Goal: Task Accomplishment & Management: Complete application form

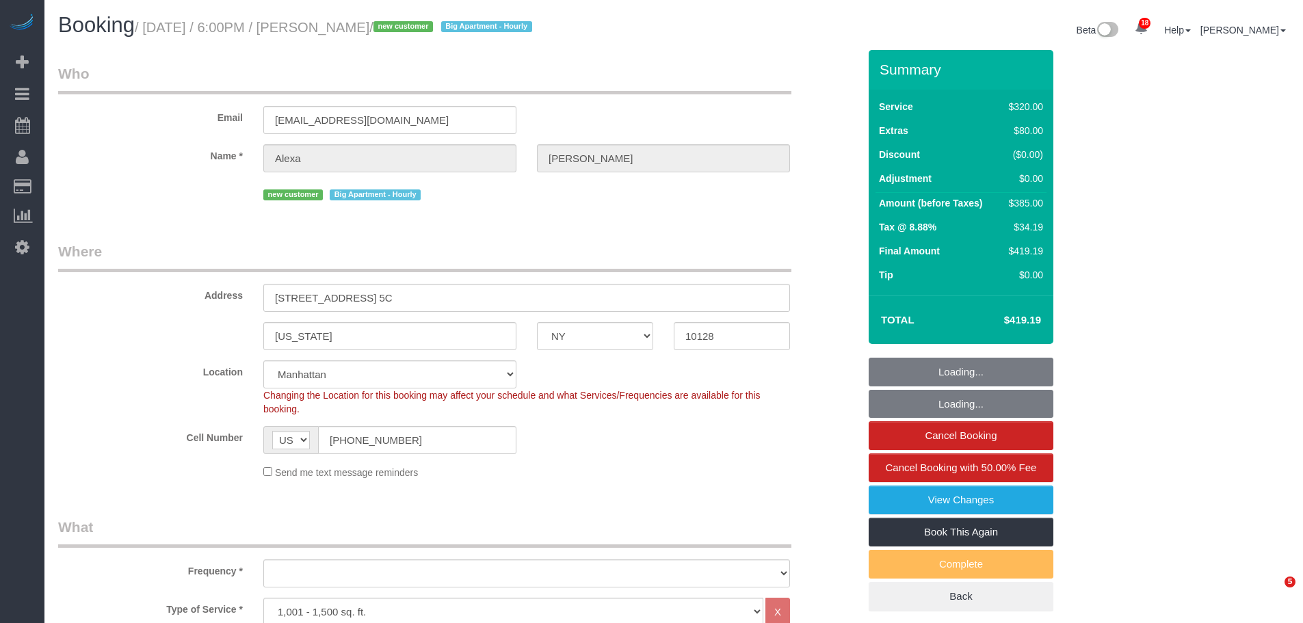
select select "NY"
select select "2"
select select "spot1"
select select "number:89"
select select "number:90"
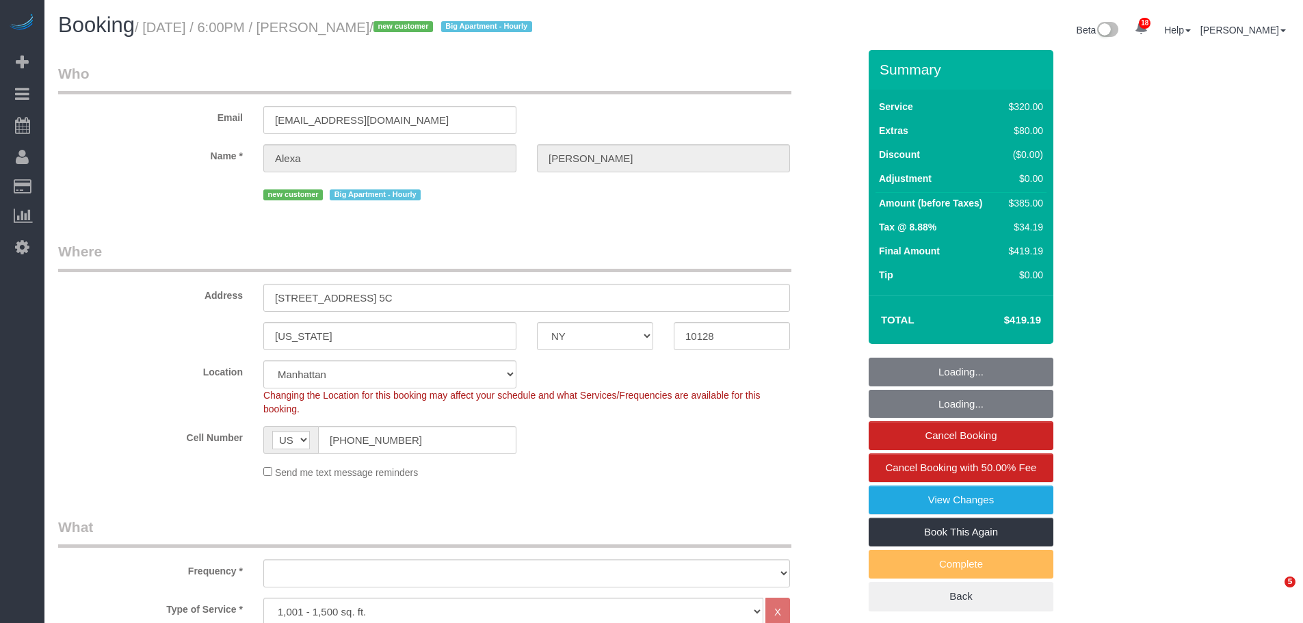
select select "number:15"
select select "number:6"
select select "object:1442"
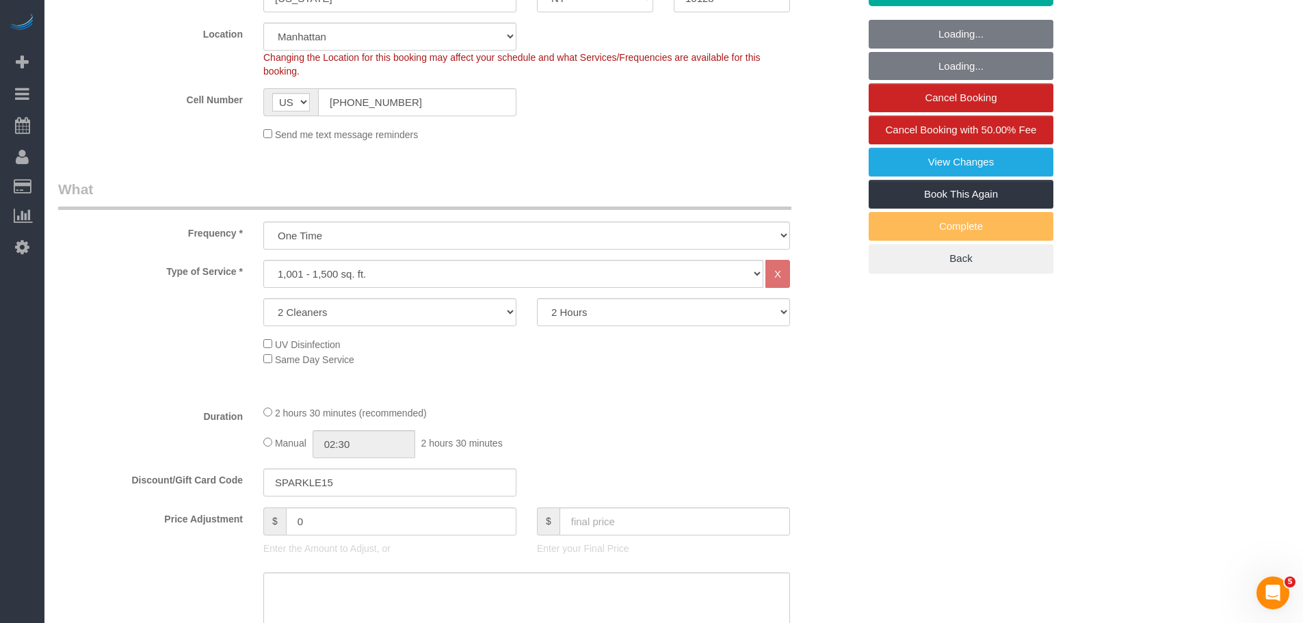
scroll to position [410, 0]
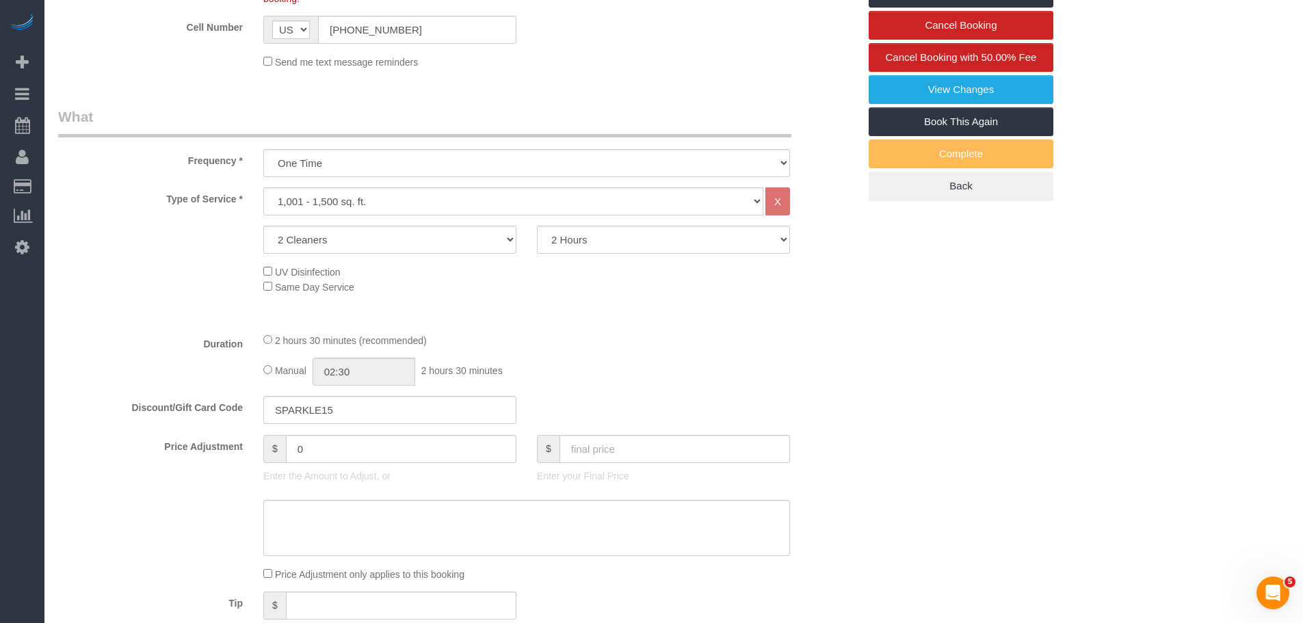
click at [552, 301] on div "Type of Service * Under 1,000 sq. ft. 1,001 - 1,500 sq. ft. 1,500+ sq. ft. Cust…" at bounding box center [458, 254] width 800 height 134
click at [627, 236] on select "2 Hours 2.5 Hours 3 Hours 3.5 Hours 4 Hours 4.5 Hours 5 Hours 5.5 Hours 6 Hours…" at bounding box center [663, 240] width 253 height 28
select select "180"
click at [537, 226] on select "2 Hours 2.5 Hours 3 Hours 3.5 Hours 4 Hours 4.5 Hours 5 Hours 5.5 Hours 6 Hours…" at bounding box center [663, 240] width 253 height 28
click at [802, 318] on div "Type of Service * Under 1,000 sq. ft. 1,001 - 1,500 sq. ft. 1,500+ sq. ft. Cust…" at bounding box center [458, 254] width 800 height 134
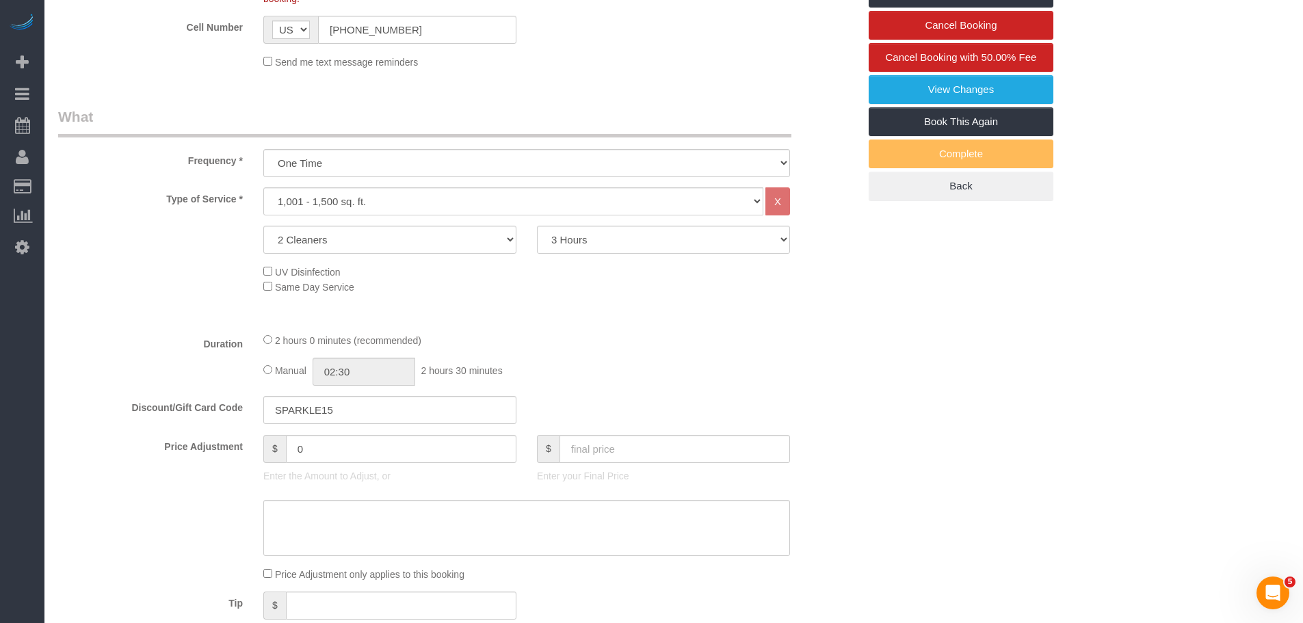
select select "spot42"
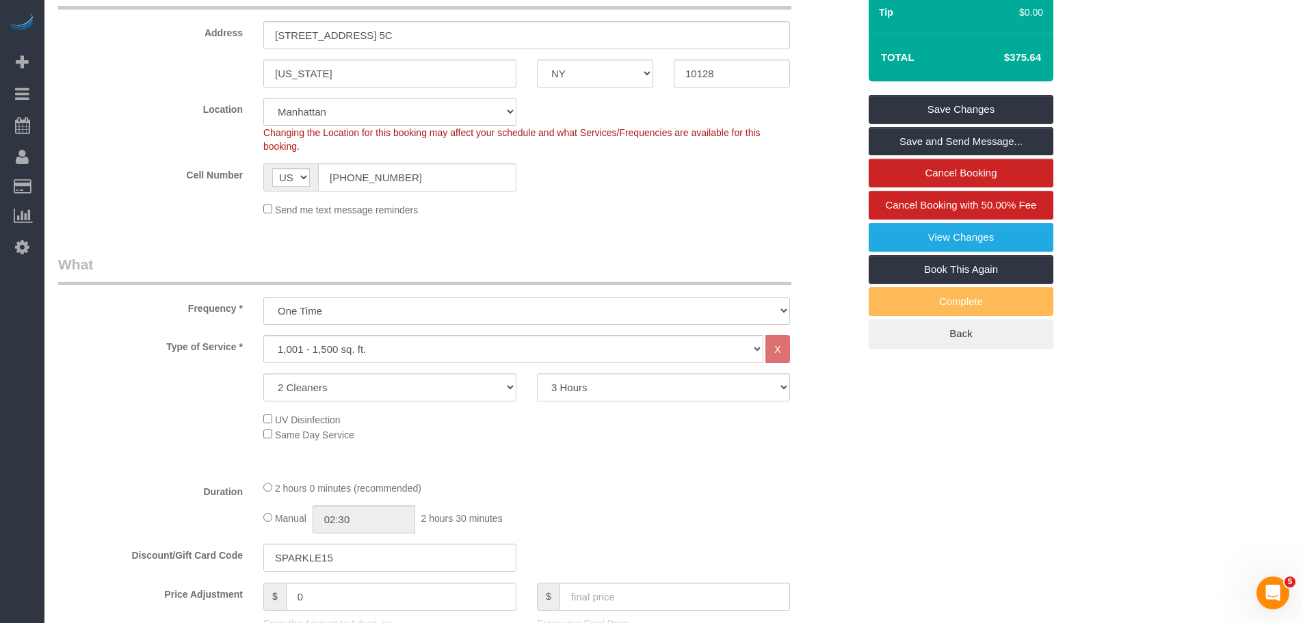
scroll to position [479, 0]
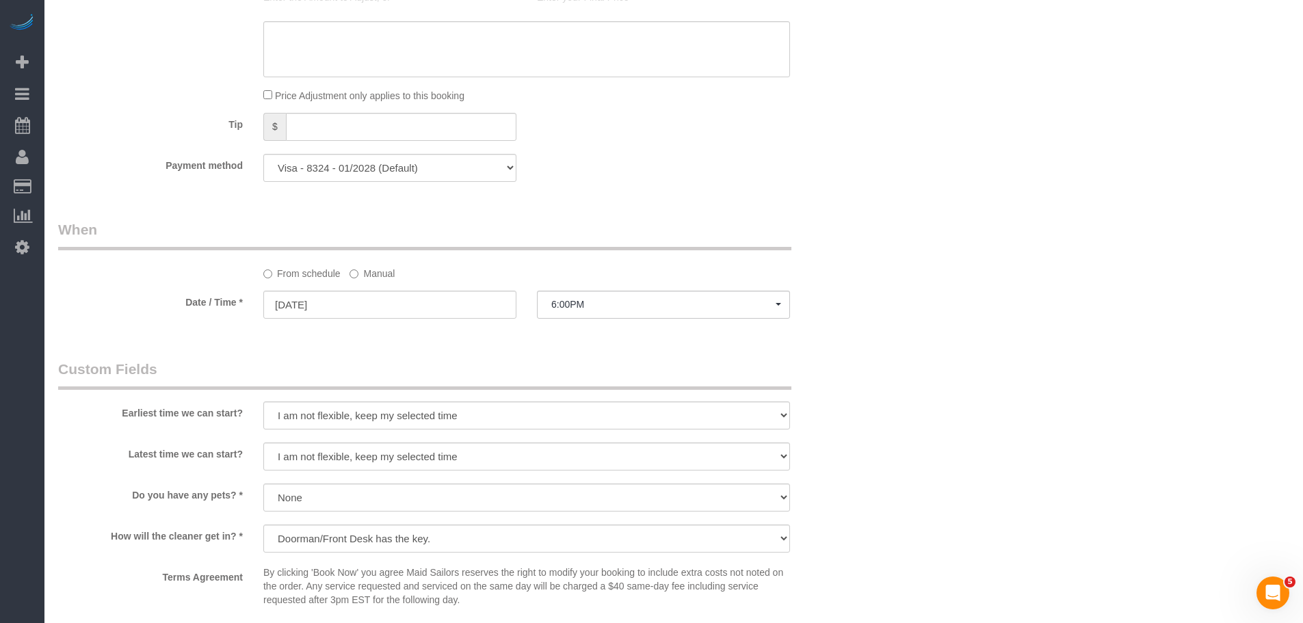
select select "spot83"
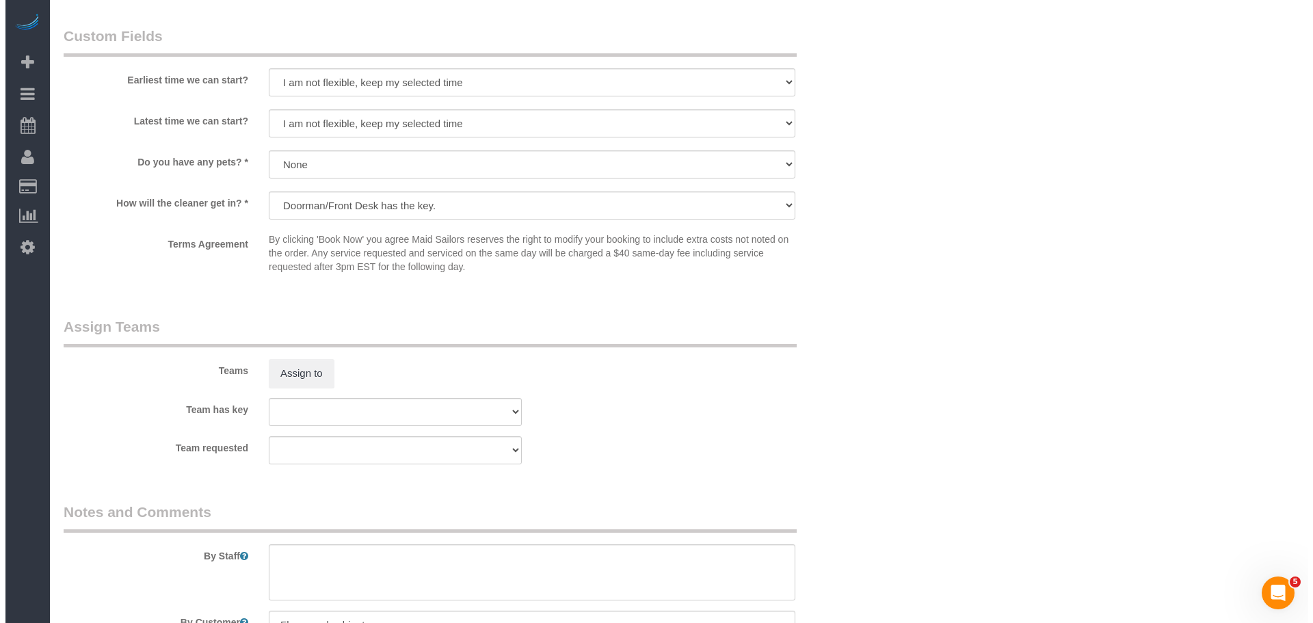
scroll to position [1368, 0]
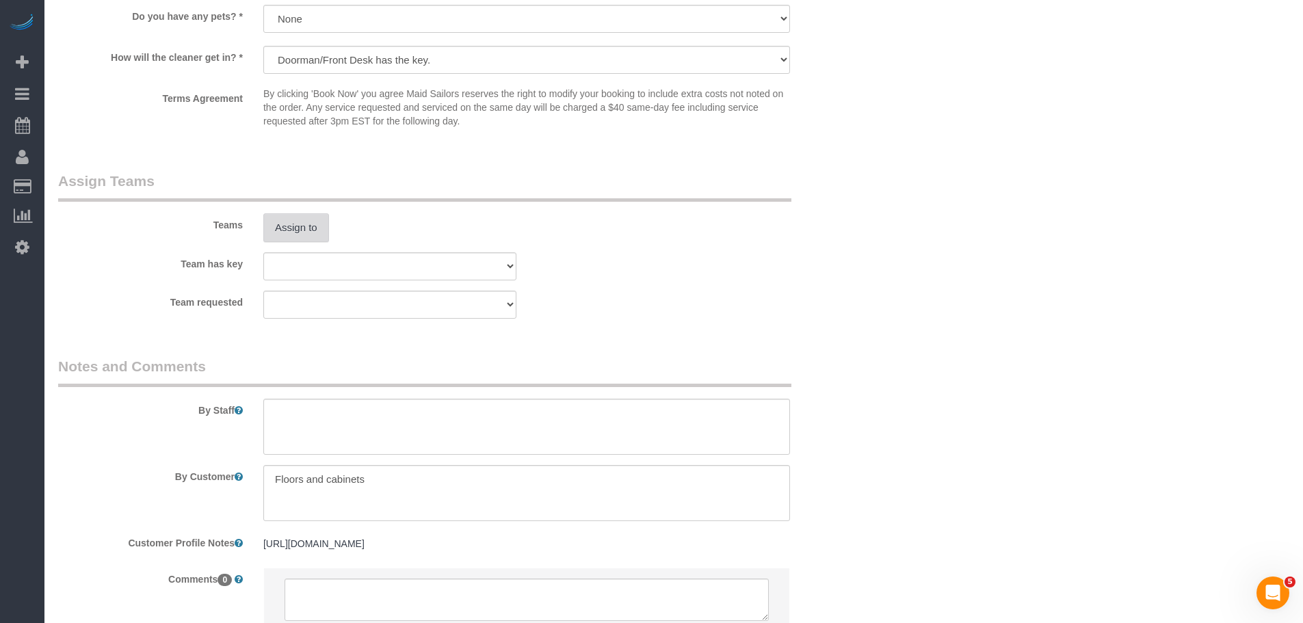
click at [299, 228] on button "Assign to" at bounding box center [296, 227] width 66 height 29
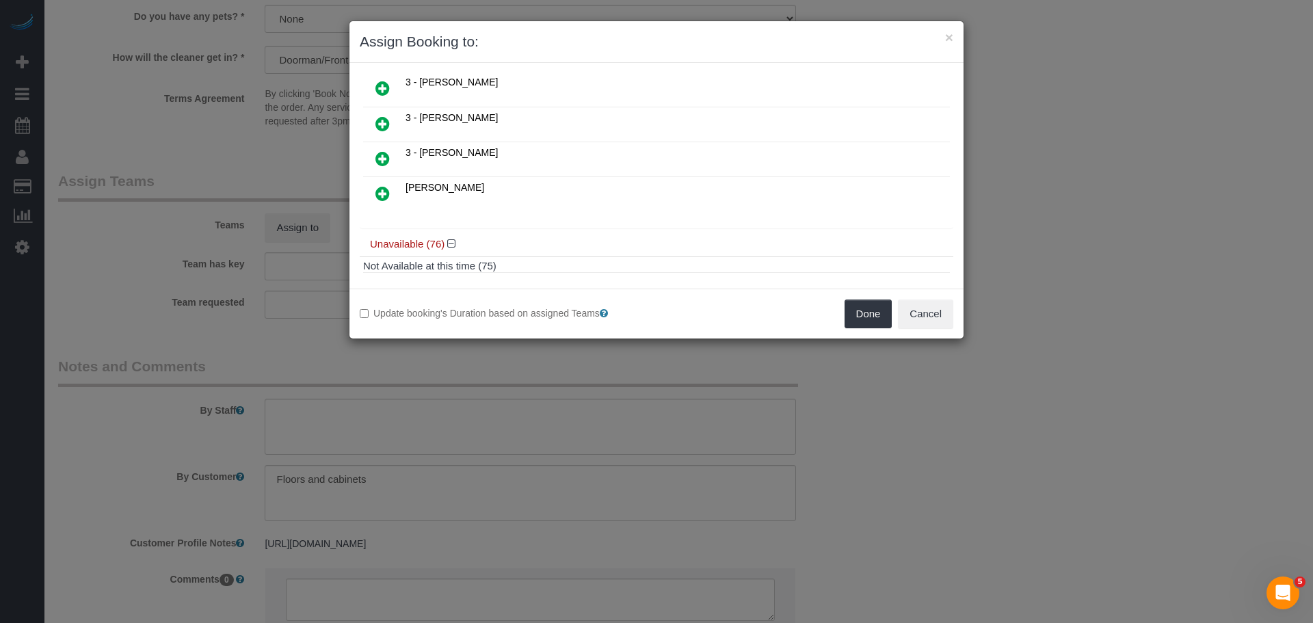
scroll to position [205, 0]
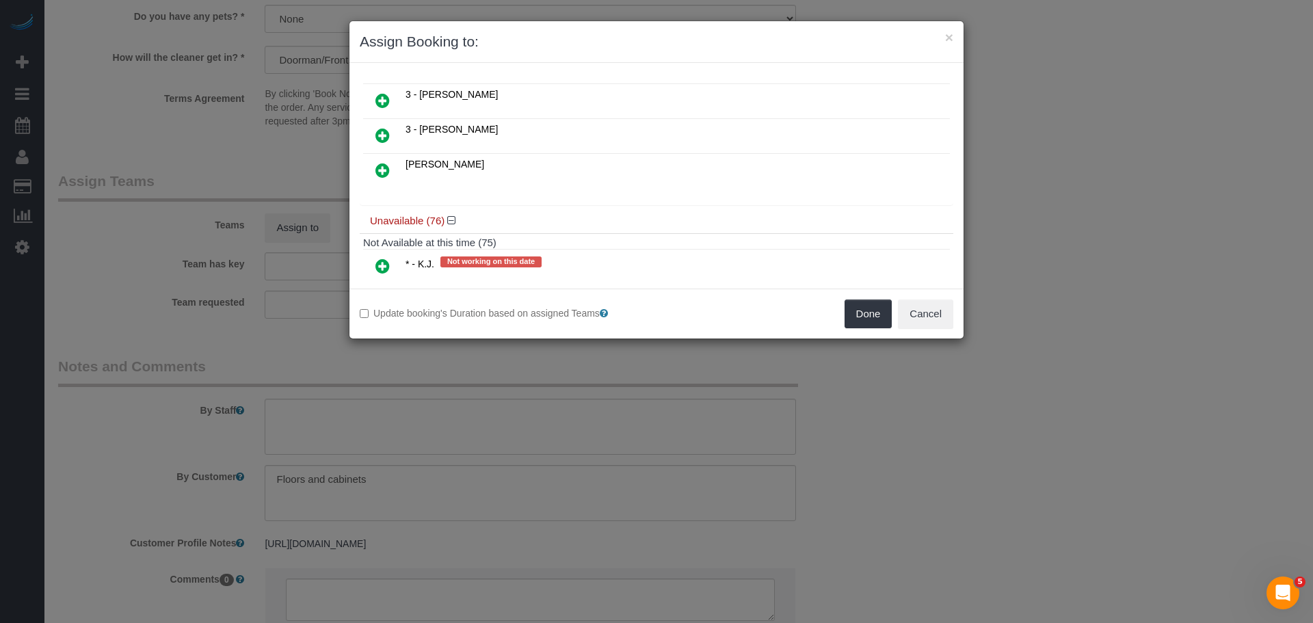
drag, startPoint x: 381, startPoint y: 131, endPoint x: 394, endPoint y: 137, distance: 14.4
click at [381, 131] on icon at bounding box center [383, 135] width 14 height 16
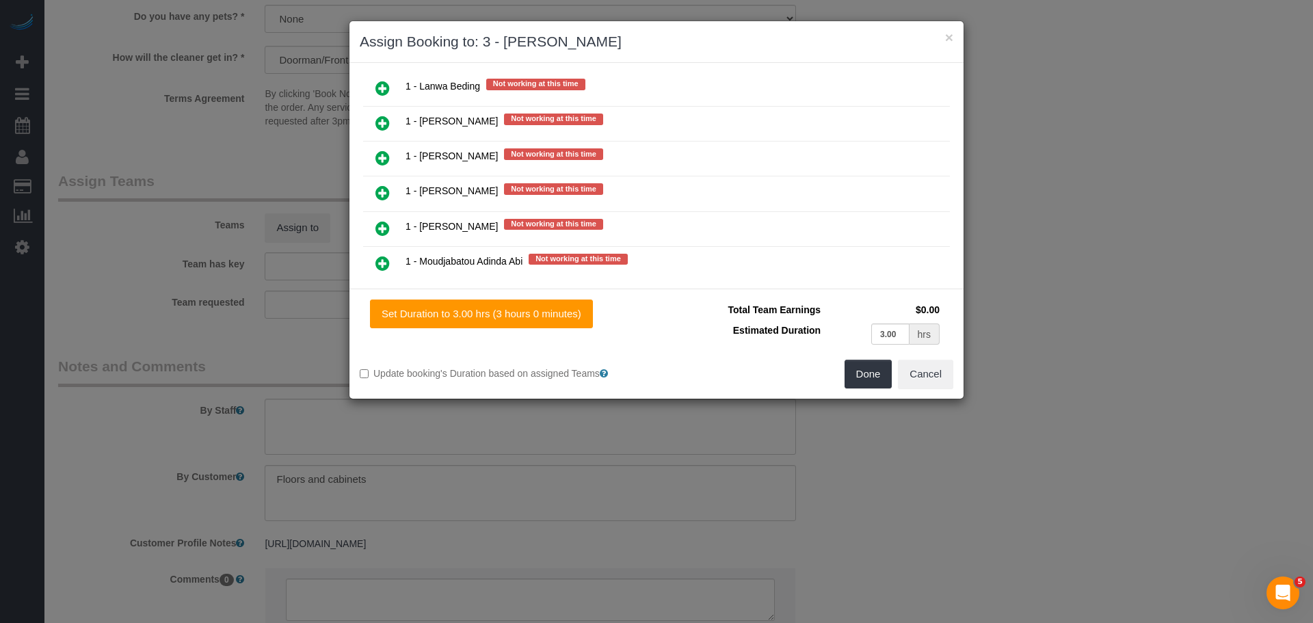
scroll to position [1402, 0]
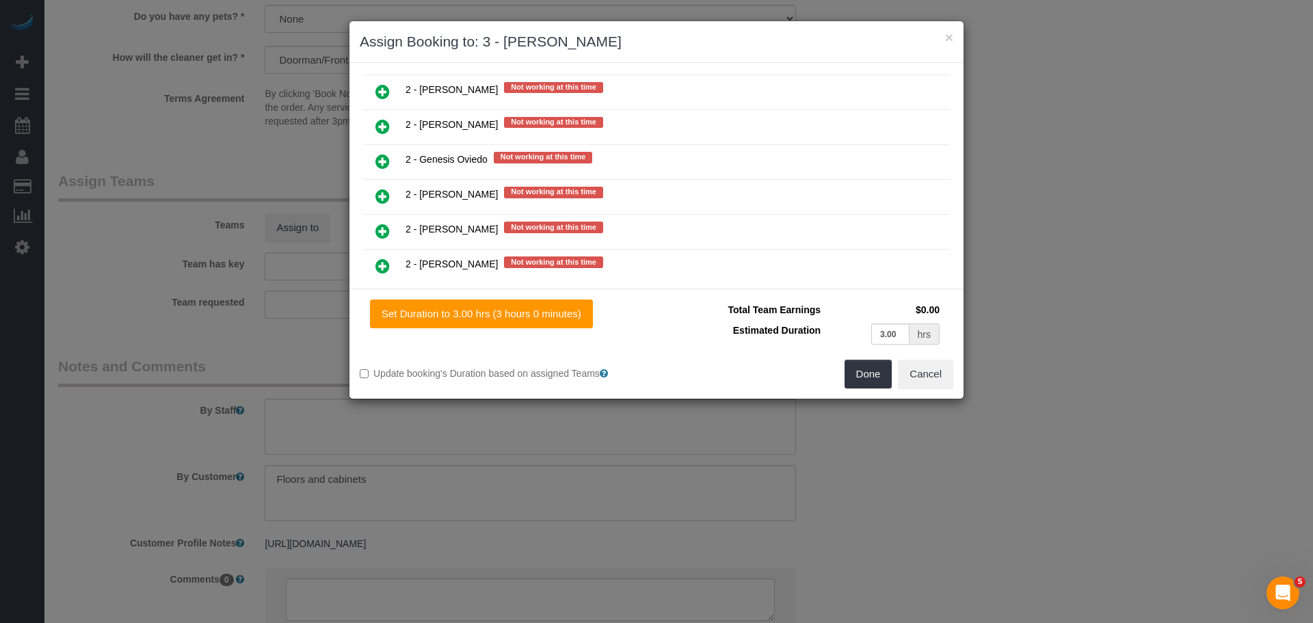
click at [380, 159] on icon at bounding box center [383, 161] width 14 height 16
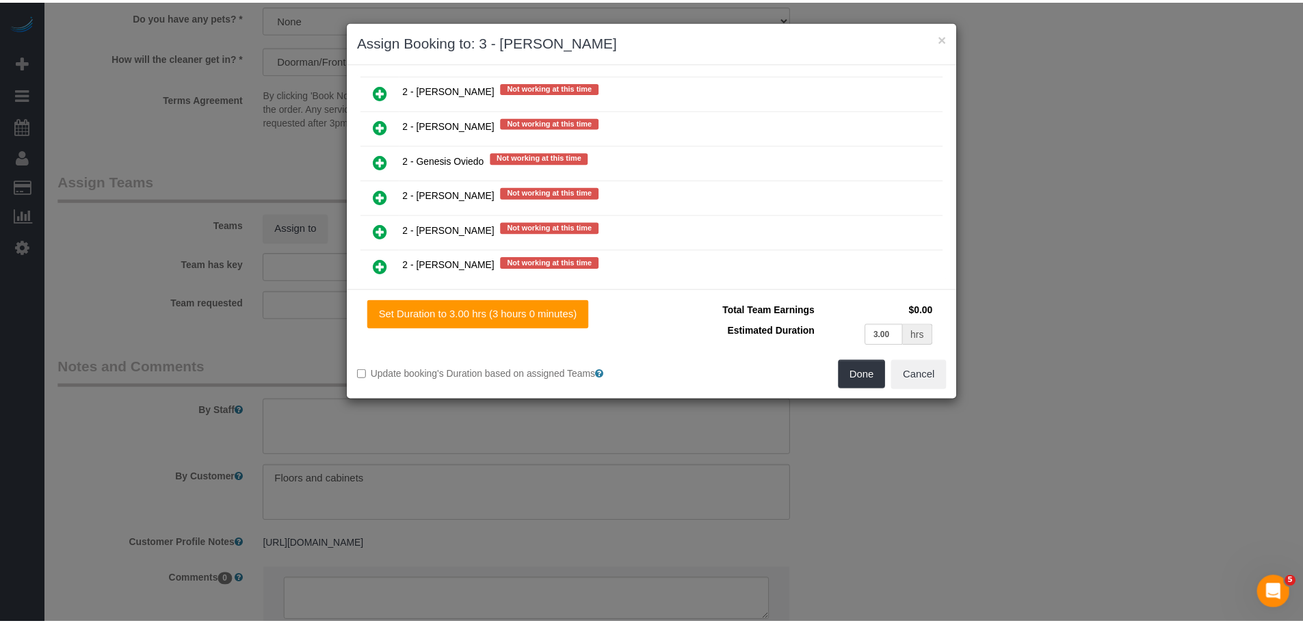
scroll to position [1847, 0]
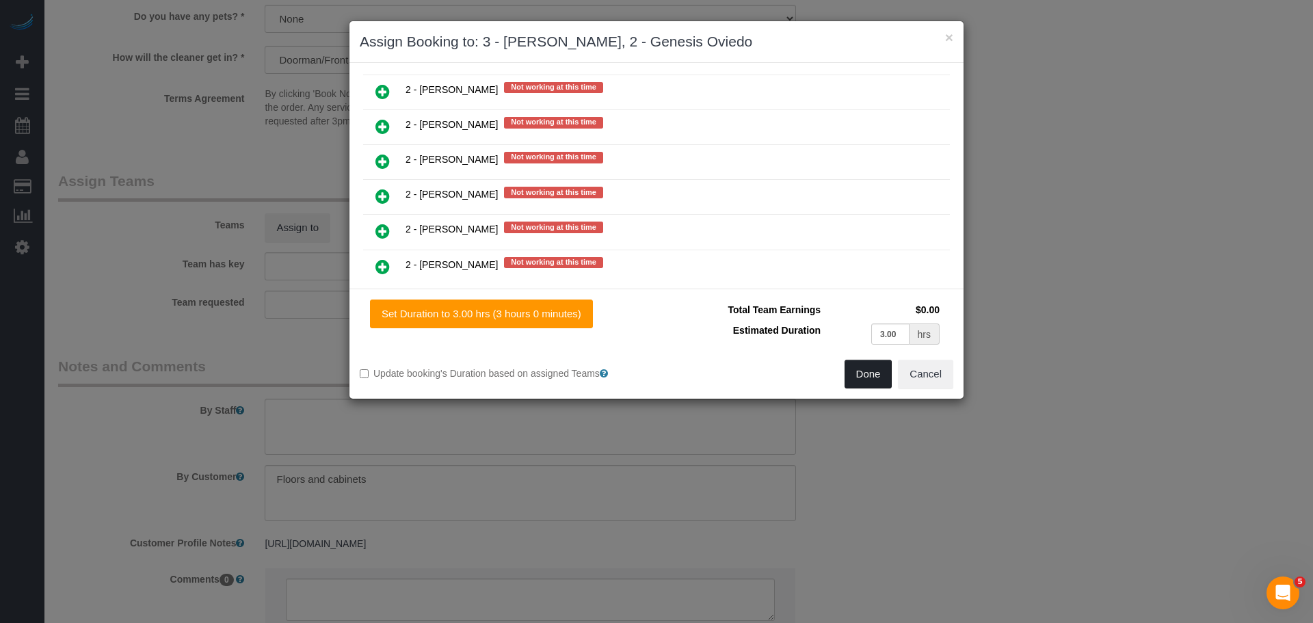
click at [865, 379] on button "Done" at bounding box center [869, 374] width 48 height 29
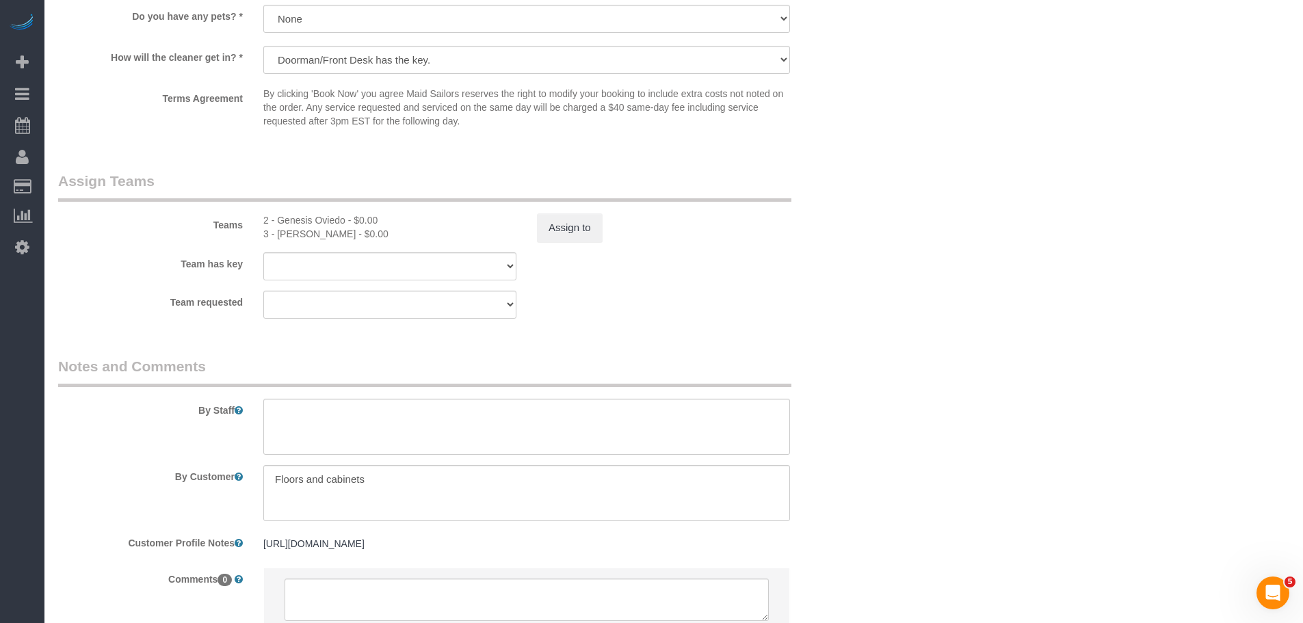
click at [974, 280] on div "× Assign Booking to: 3 - [PERSON_NAME], 2 - Genesis Oviedo Assigned (2) 2 - Gen…" at bounding box center [651, 311] width 1303 height 623
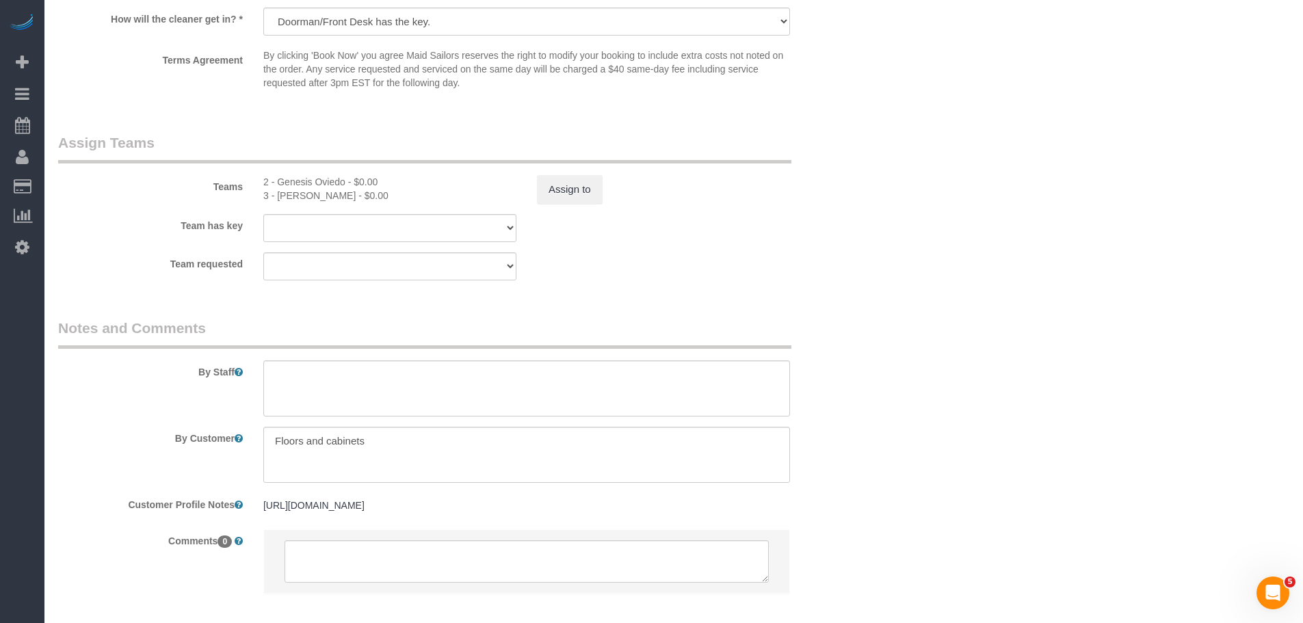
scroll to position [1437, 0]
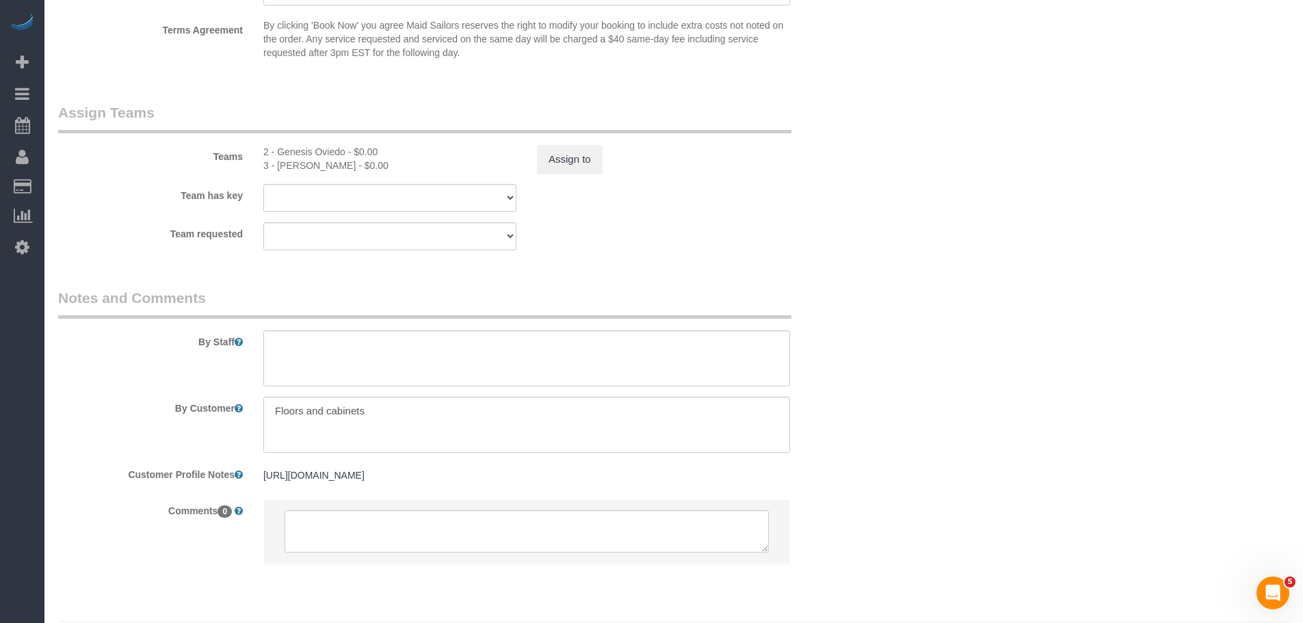
click at [516, 480] on pre "[URL][DOMAIN_NAME]" at bounding box center [526, 476] width 527 height 14
click at [516, 480] on textarea "[URL][DOMAIN_NAME]" at bounding box center [526, 538] width 527 height 151
click at [586, 513] on textarea "[URL][DOMAIN_NAME]" at bounding box center [526, 538] width 527 height 151
drag, startPoint x: 612, startPoint y: 513, endPoint x: 272, endPoint y: 481, distance: 341.5
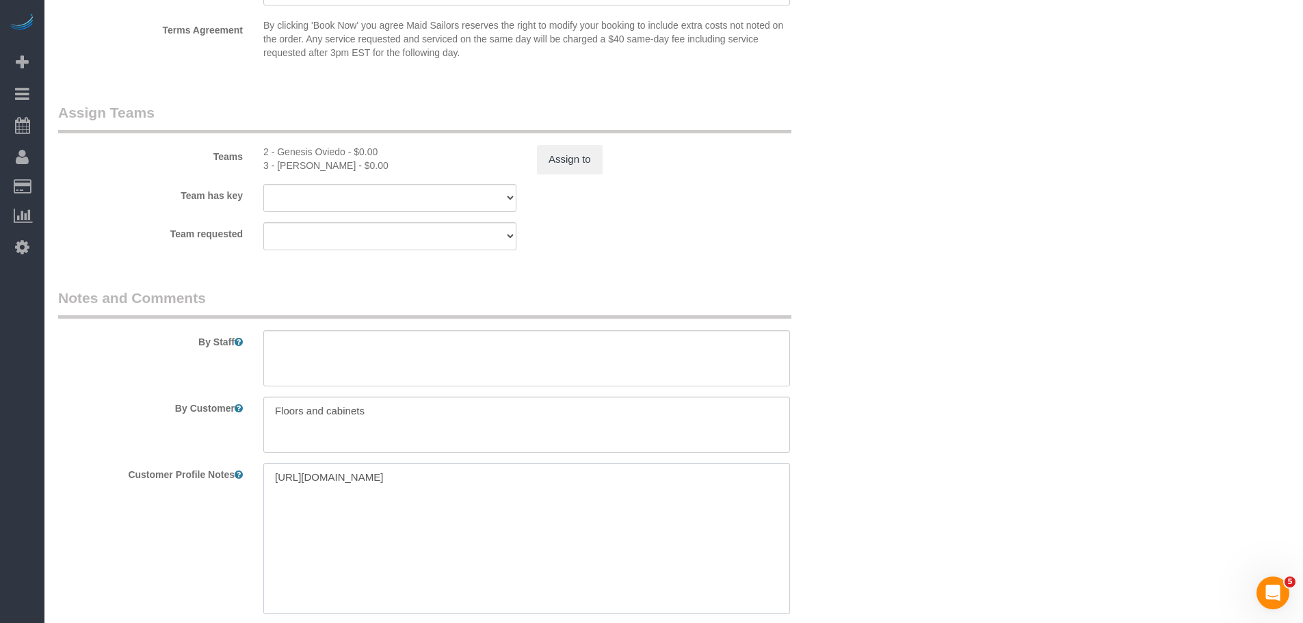
click at [272, 481] on textarea "[URL][DOMAIN_NAME]" at bounding box center [526, 538] width 527 height 151
click at [326, 413] on textarea at bounding box center [526, 425] width 527 height 56
click at [300, 352] on textarea at bounding box center [526, 358] width 527 height 56
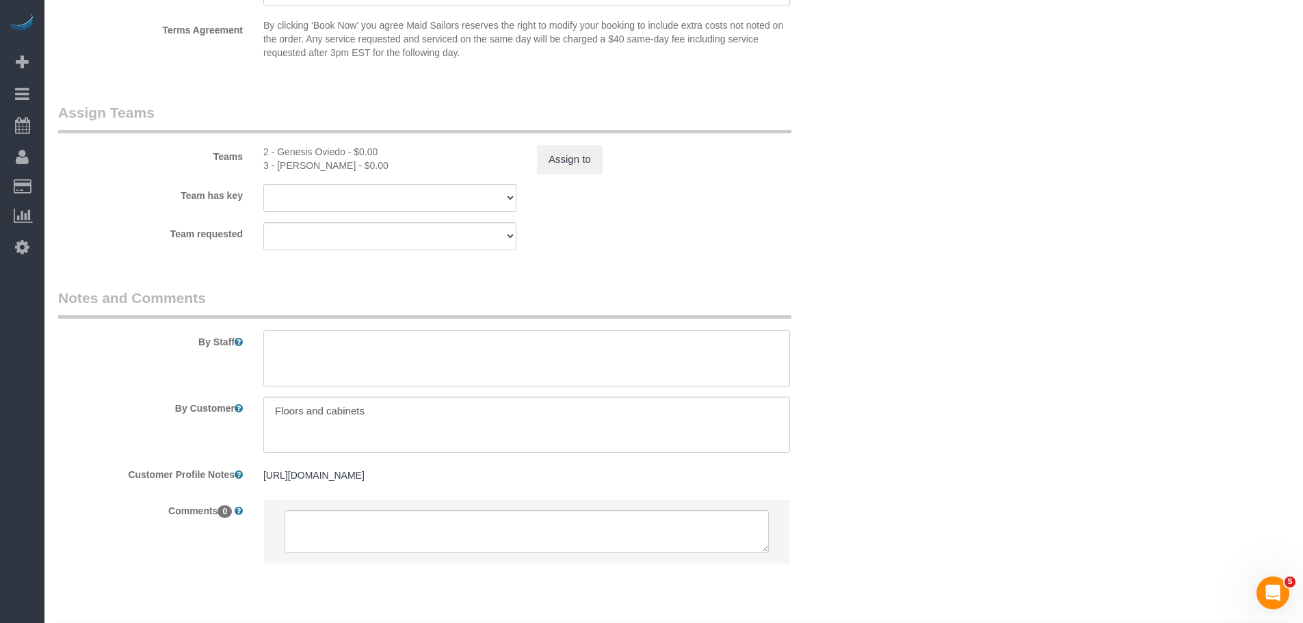
paste textarea "This is for a move-in cleaning of a 2-bedroom, 2.5-bathroom apartment, includin…"
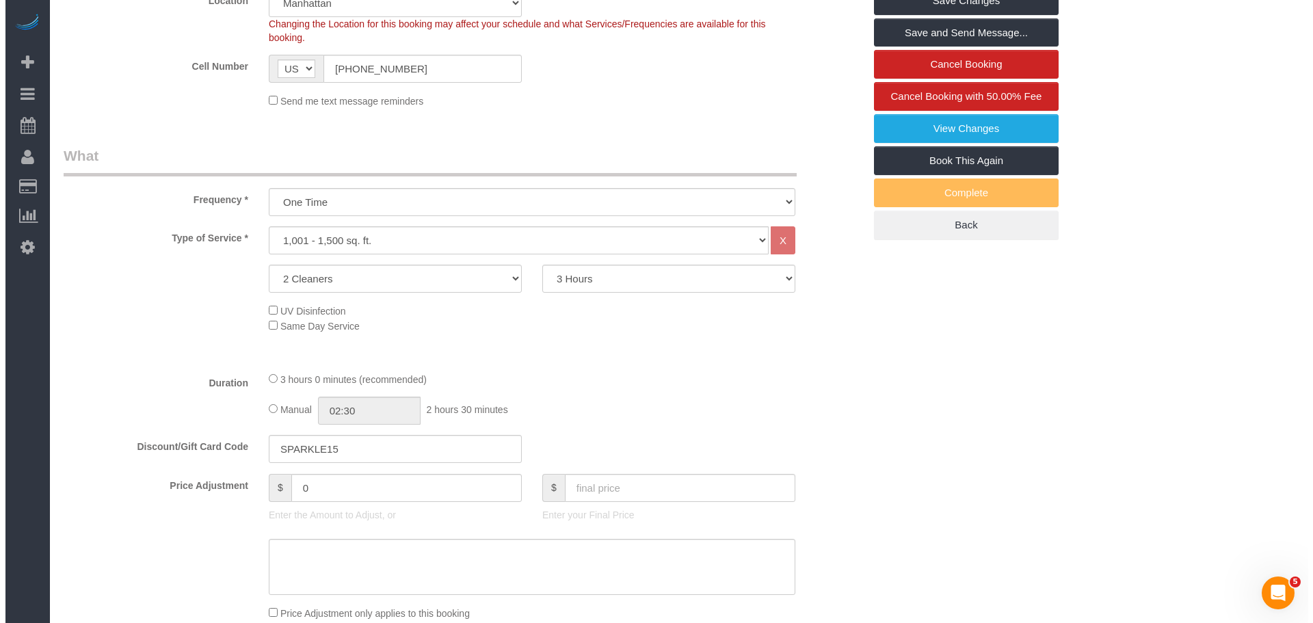
scroll to position [259, 0]
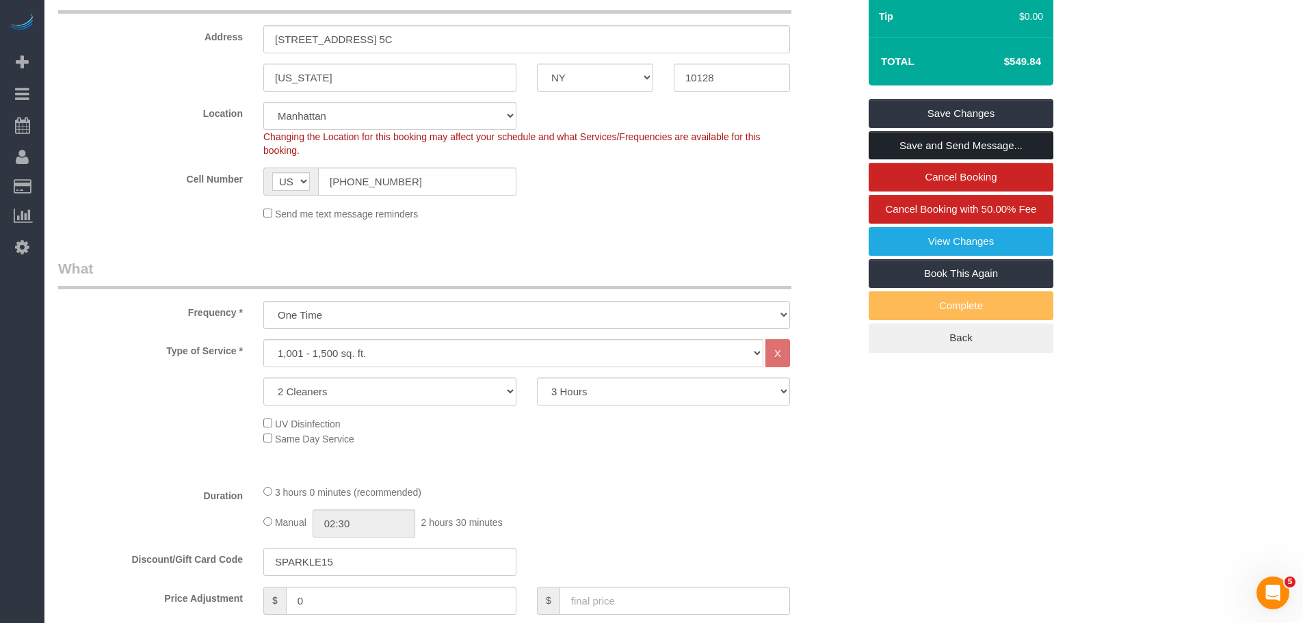
type textarea "This is for a move-in cleaning of a 2-bedroom, 2.5-bathroom apartment, includin…"
click at [995, 148] on link "Save and Send Message..." at bounding box center [961, 145] width 185 height 29
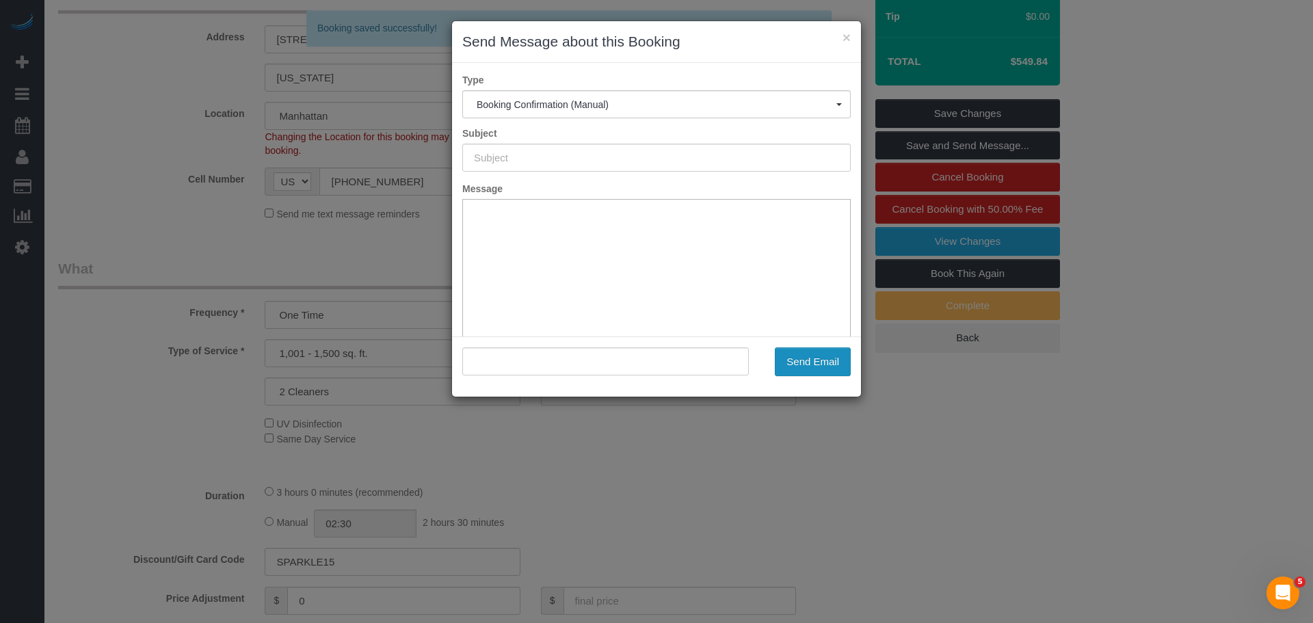
type input "Cleaning Confirmed for [DATE] 6:00pm"
type input ""[PERSON_NAME]" <[EMAIL_ADDRESS][DOMAIN_NAME]>"
click at [814, 363] on button "Send Email" at bounding box center [813, 361] width 76 height 29
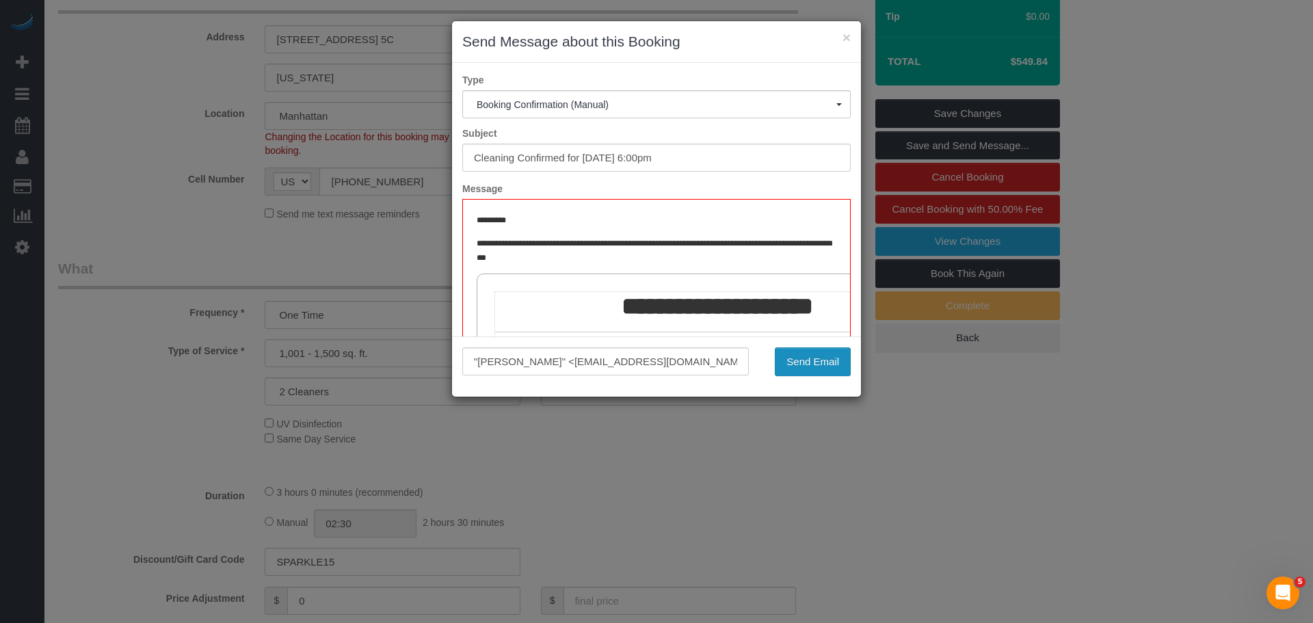
click at [813, 359] on button "Send Email" at bounding box center [813, 361] width 76 height 29
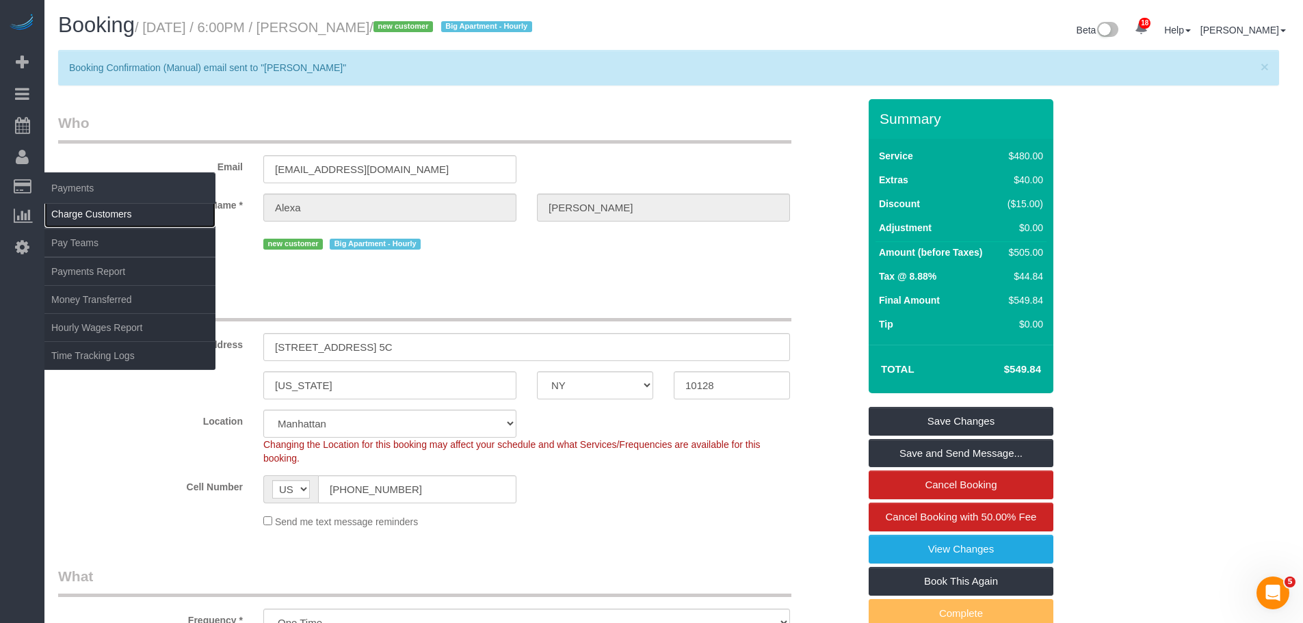
click at [99, 216] on link "Charge Customers" at bounding box center [129, 213] width 171 height 27
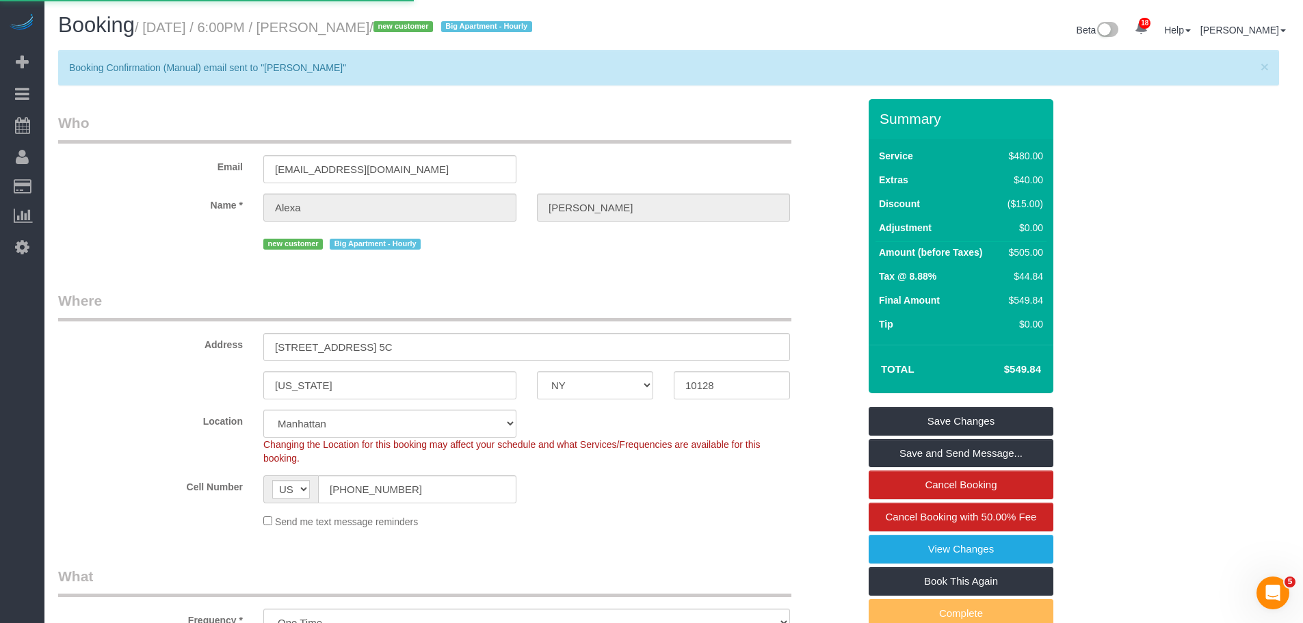
select select
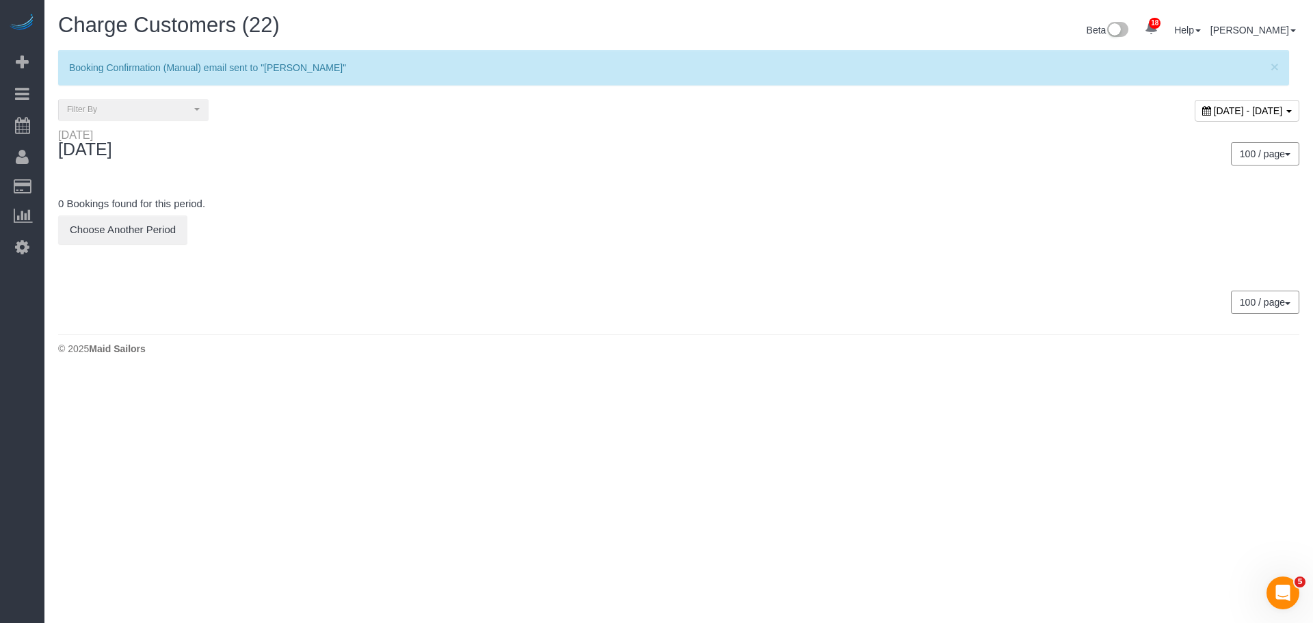
click at [1192, 99] on div "[DATE] - [DATE]" at bounding box center [994, 113] width 631 height 29
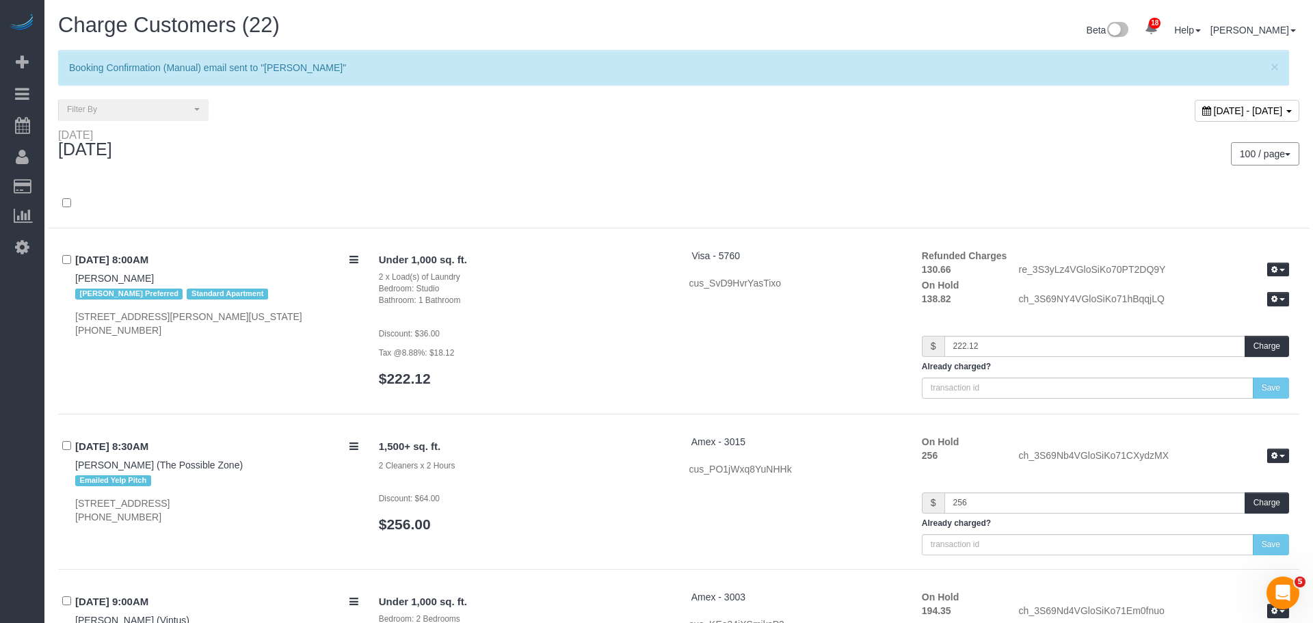
click at [1195, 117] on div "[DATE] - [DATE]" at bounding box center [1247, 111] width 105 height 22
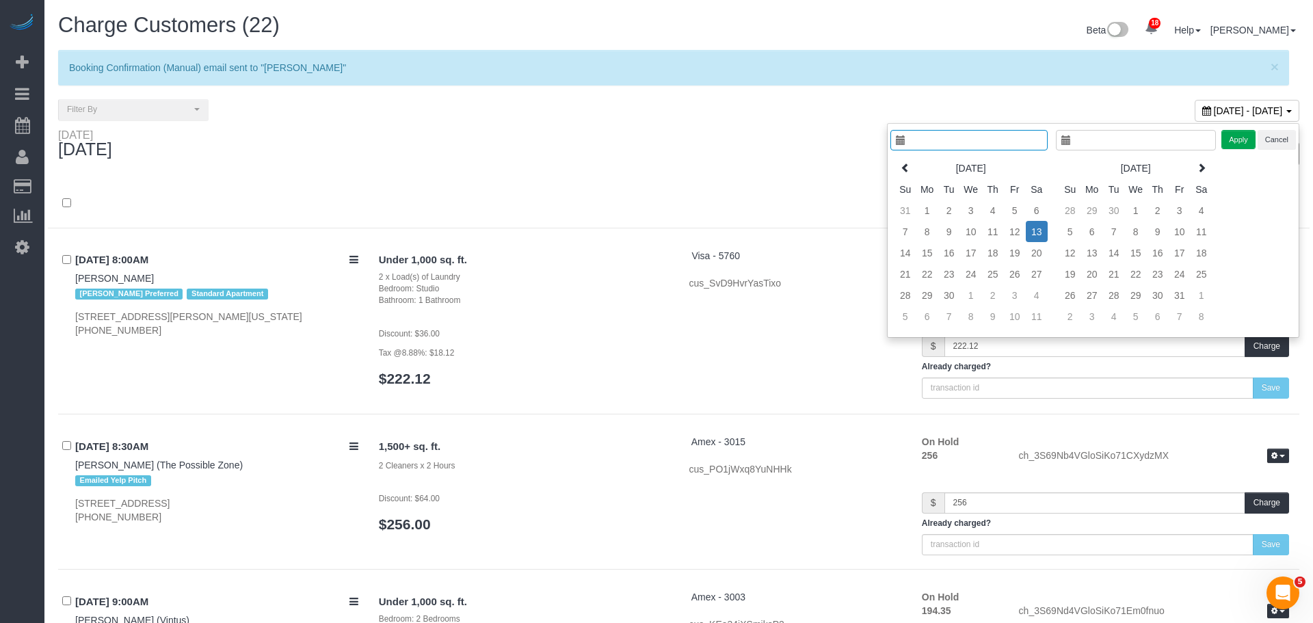
type input "**********"
click at [894, 257] on td "14" at bounding box center [895, 252] width 22 height 21
type input "**********"
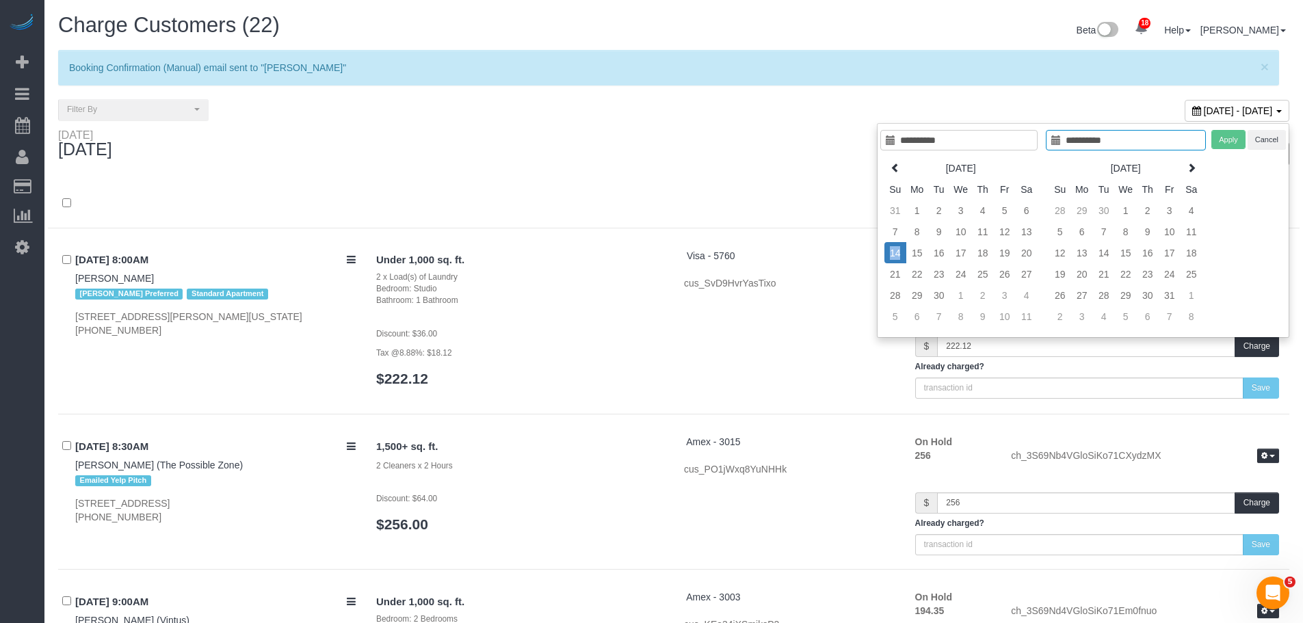
click at [894, 256] on td "14" at bounding box center [895, 252] width 22 height 21
click at [1232, 144] on button "Apply" at bounding box center [1228, 140] width 34 height 20
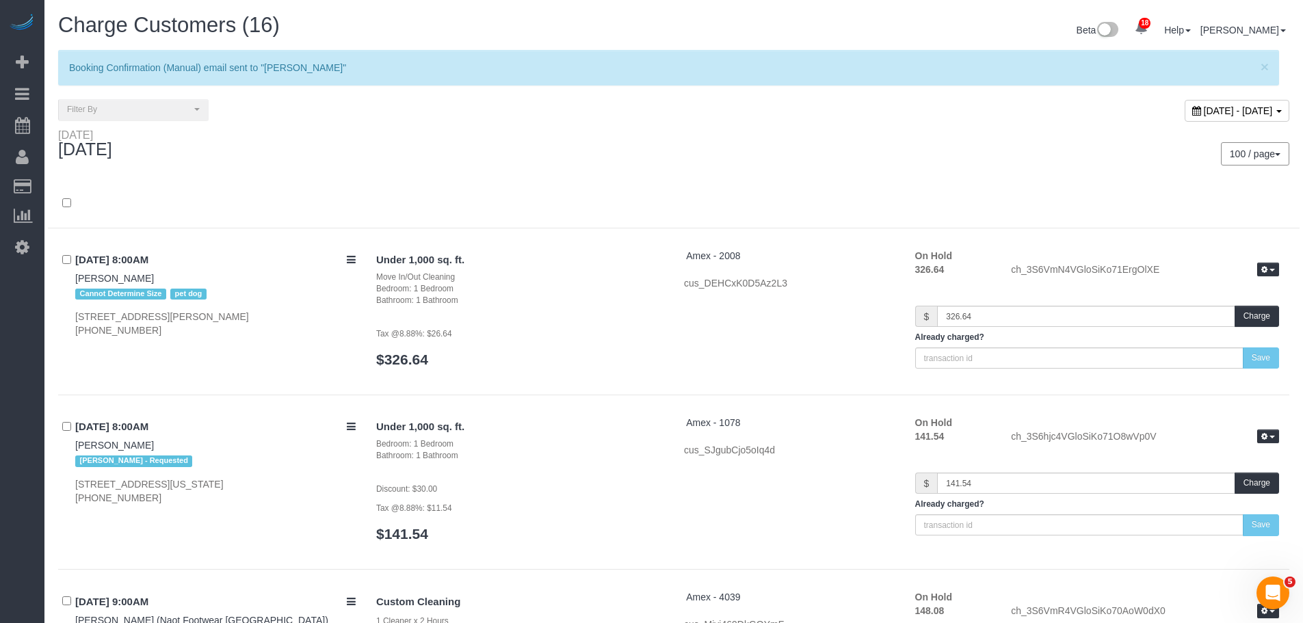
click at [1126, 99] on div "[DATE] - [DATE]" at bounding box center [987, 113] width 626 height 29
click at [1185, 120] on div "[DATE] - [DATE]" at bounding box center [1237, 111] width 105 height 22
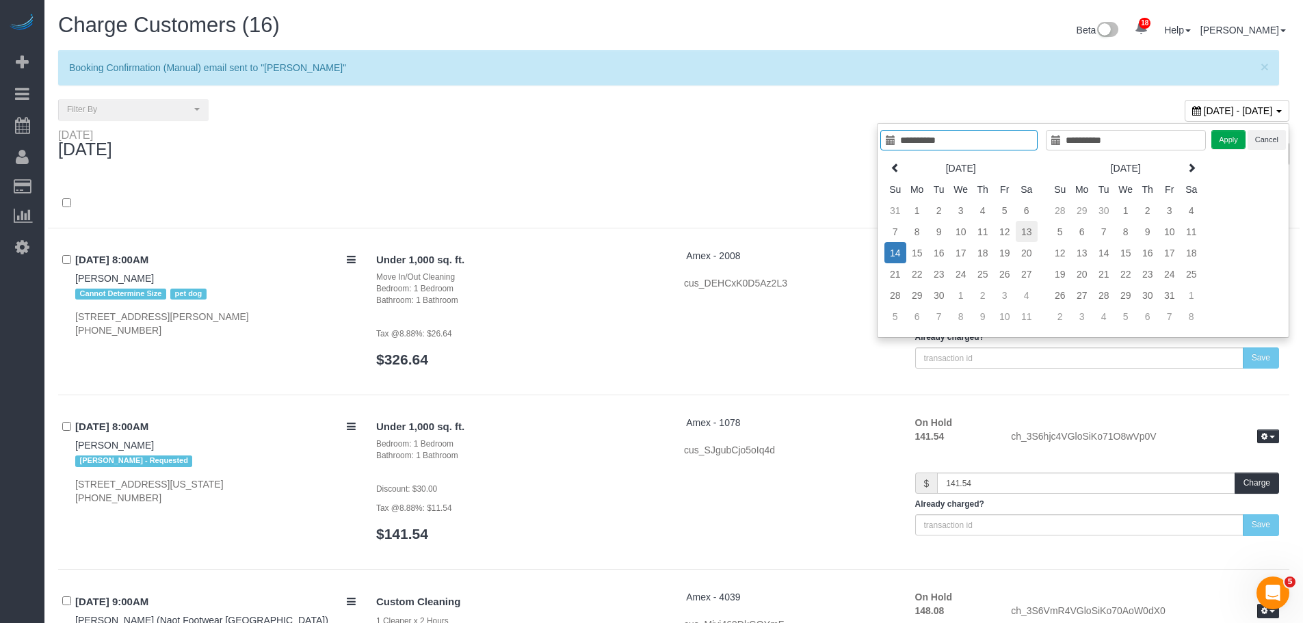
type input "**********"
click at [1027, 236] on td "13" at bounding box center [1027, 231] width 22 height 21
type input "**********"
click at [1232, 140] on button "Apply" at bounding box center [1228, 140] width 34 height 20
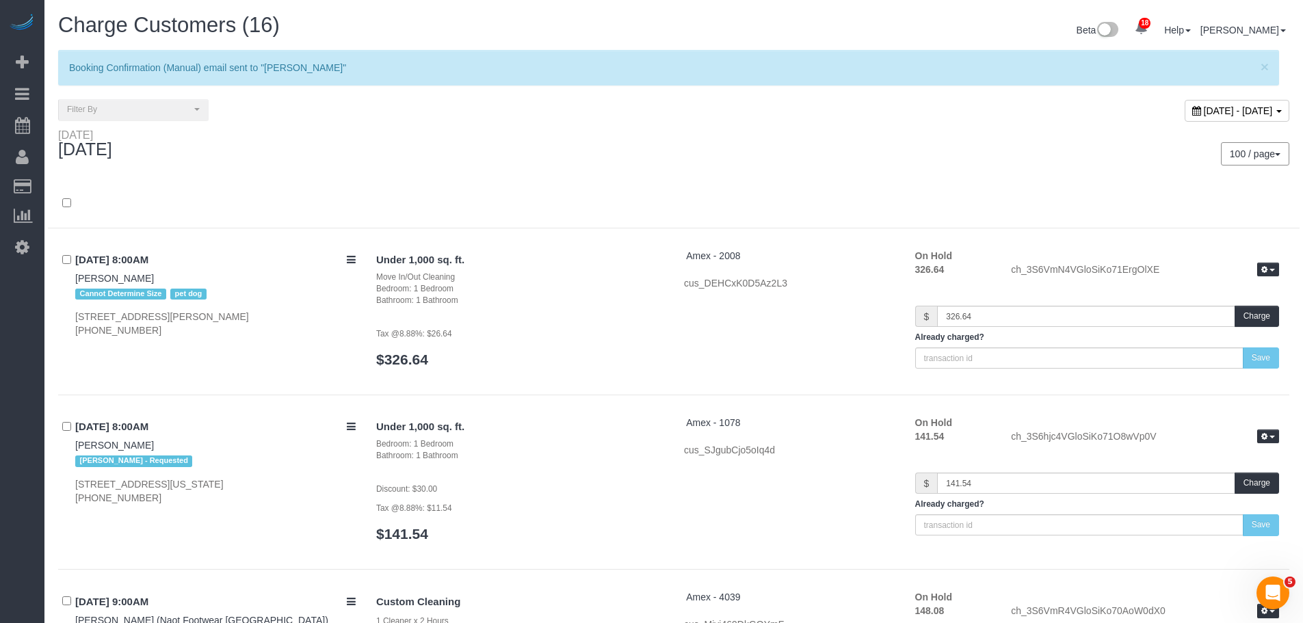
drag, startPoint x: 676, startPoint y: 163, endPoint x: 675, endPoint y: 170, distance: 6.9
click at [676, 164] on div "100 / page 10 / page 20 / page 30 / page 40 / page 50 / page 100 / page" at bounding box center [987, 154] width 626 height 51
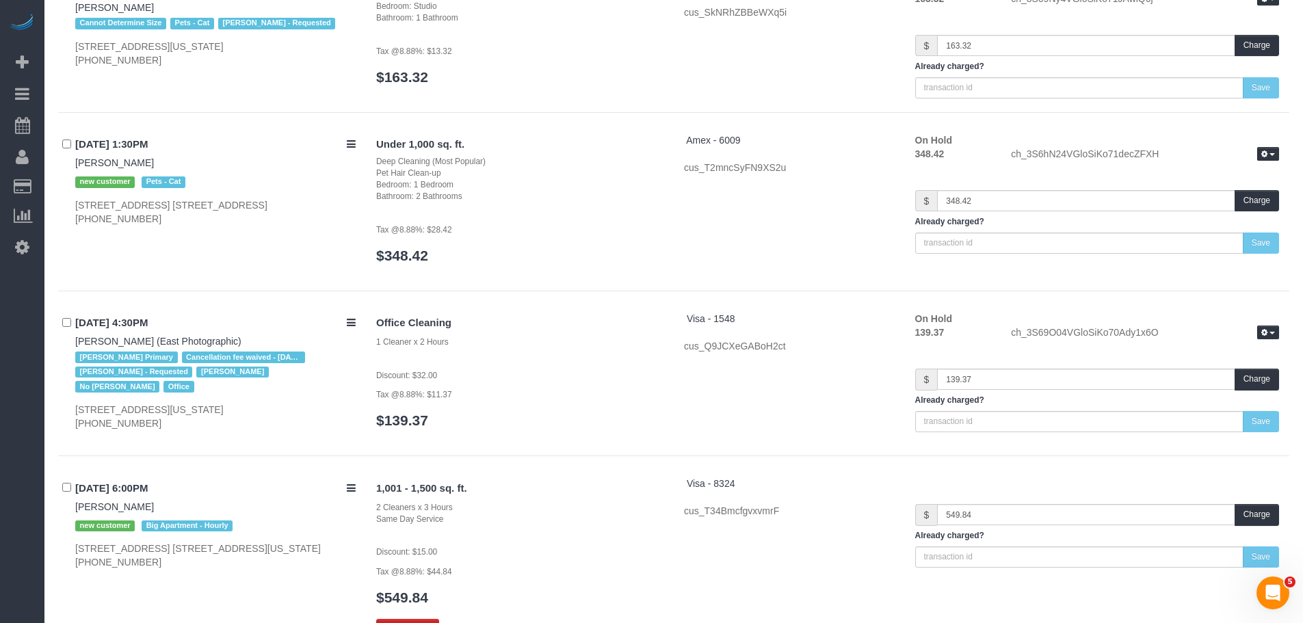
scroll to position [3541, 0]
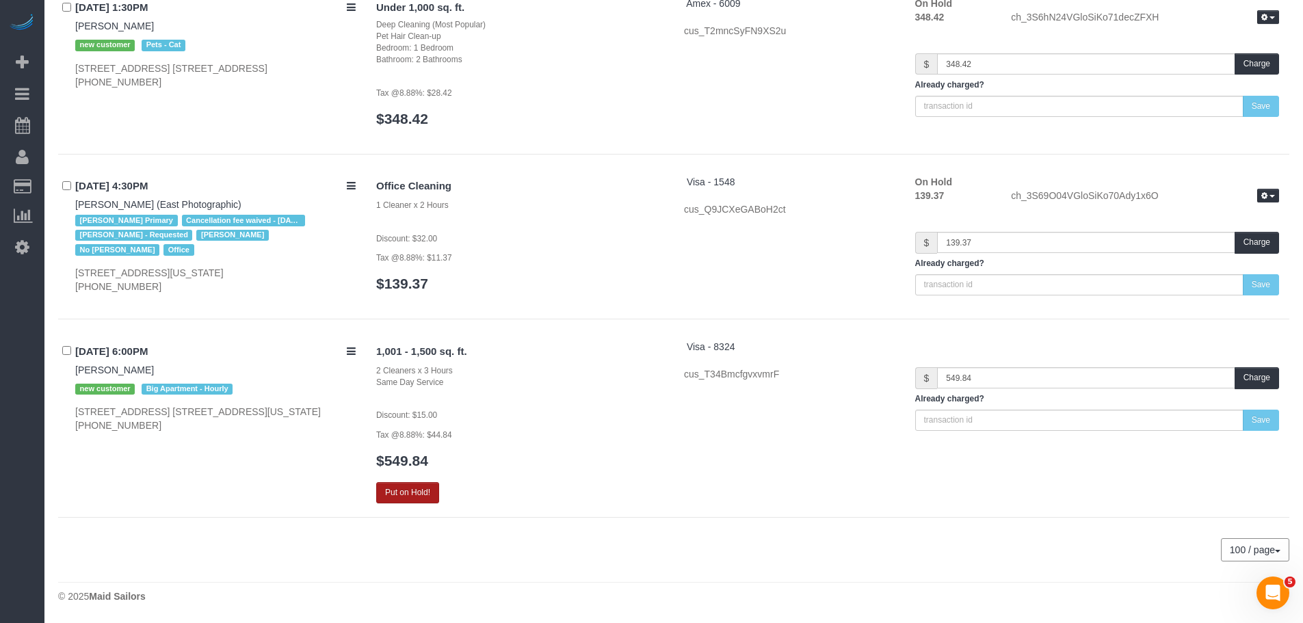
click at [408, 494] on button "Put on Hold!" at bounding box center [407, 492] width 63 height 21
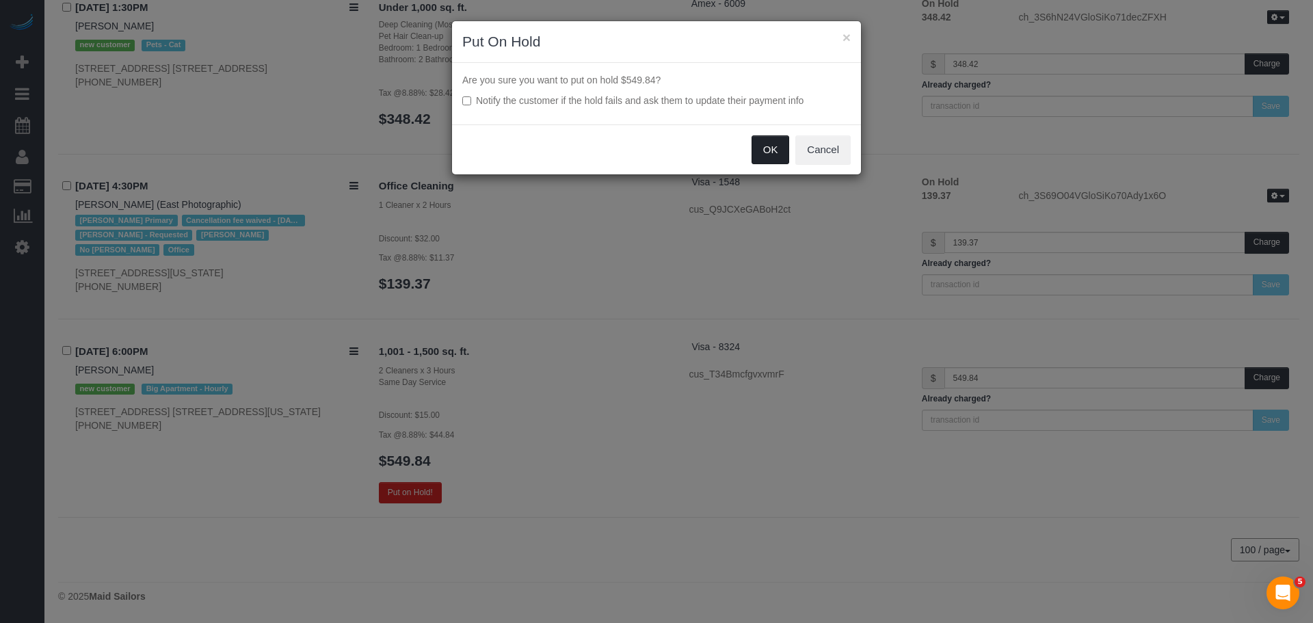
drag, startPoint x: 776, startPoint y: 146, endPoint x: 762, endPoint y: 152, distance: 14.7
click at [776, 147] on button "OK" at bounding box center [771, 149] width 38 height 29
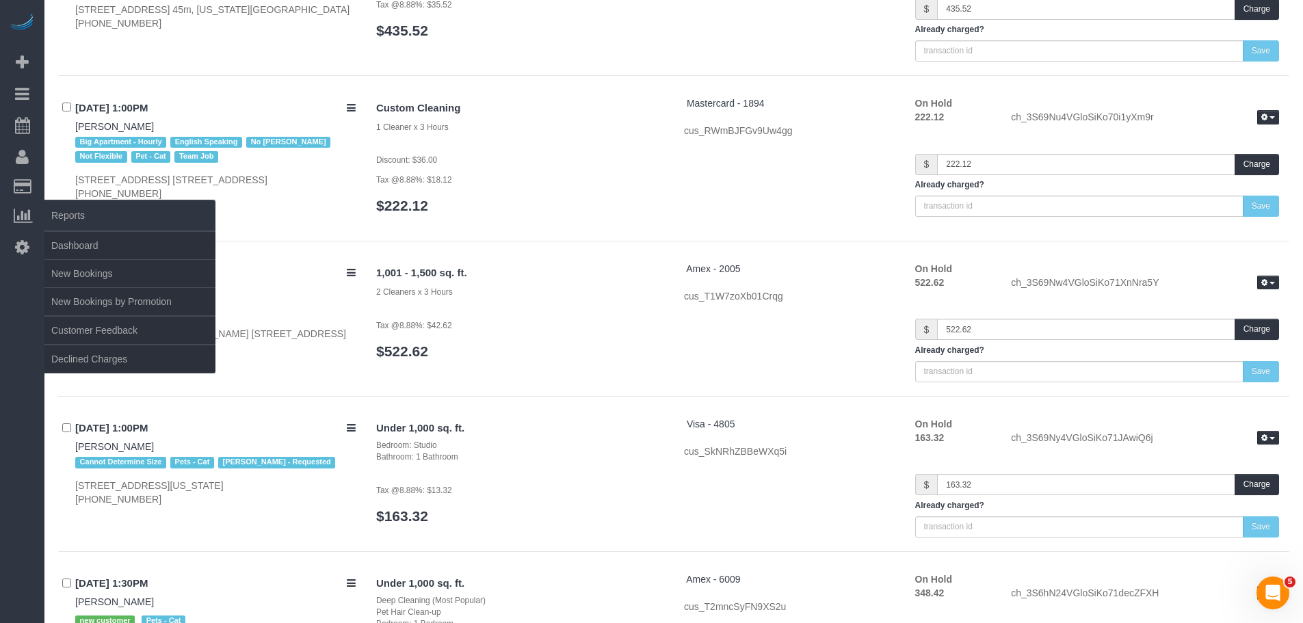
scroll to position [2857, 0]
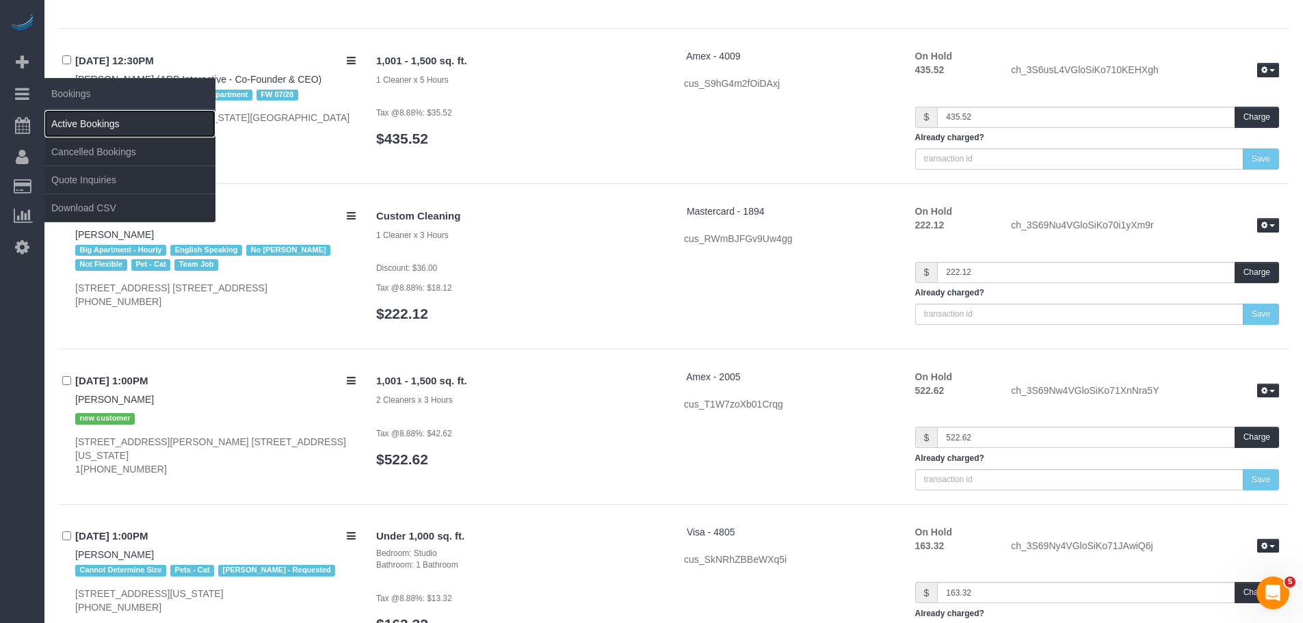
click at [79, 127] on link "Active Bookings" at bounding box center [129, 123] width 171 height 27
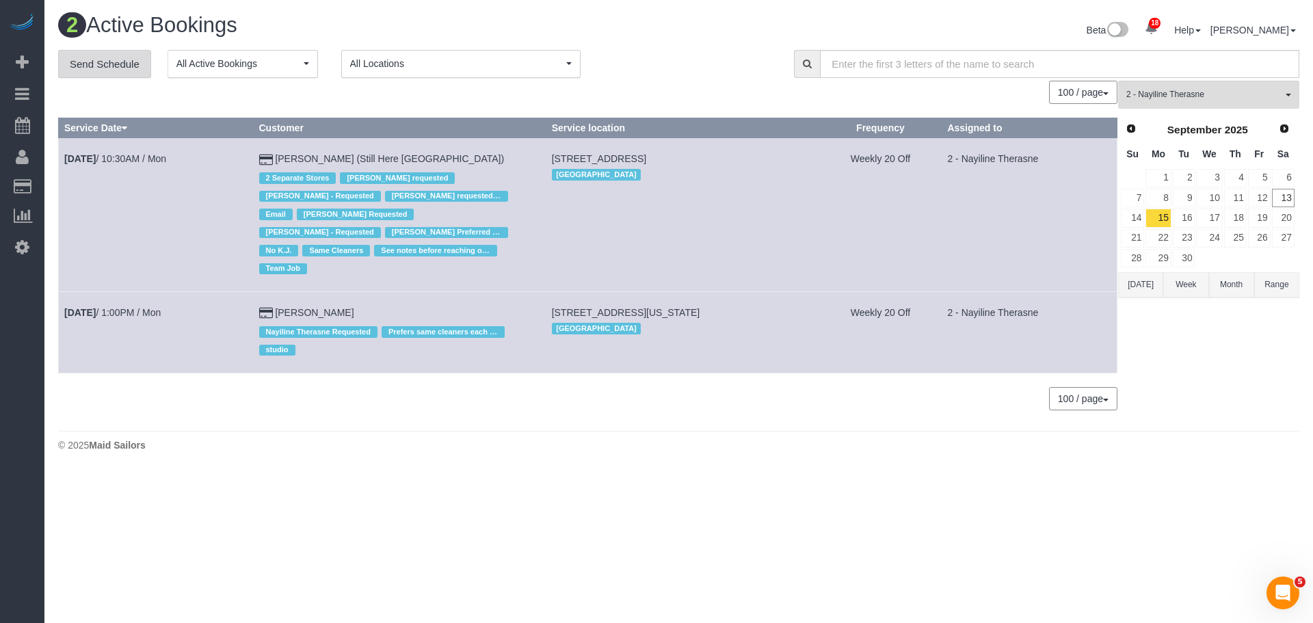
click at [112, 57] on link "Send Schedule" at bounding box center [104, 64] width 93 height 29
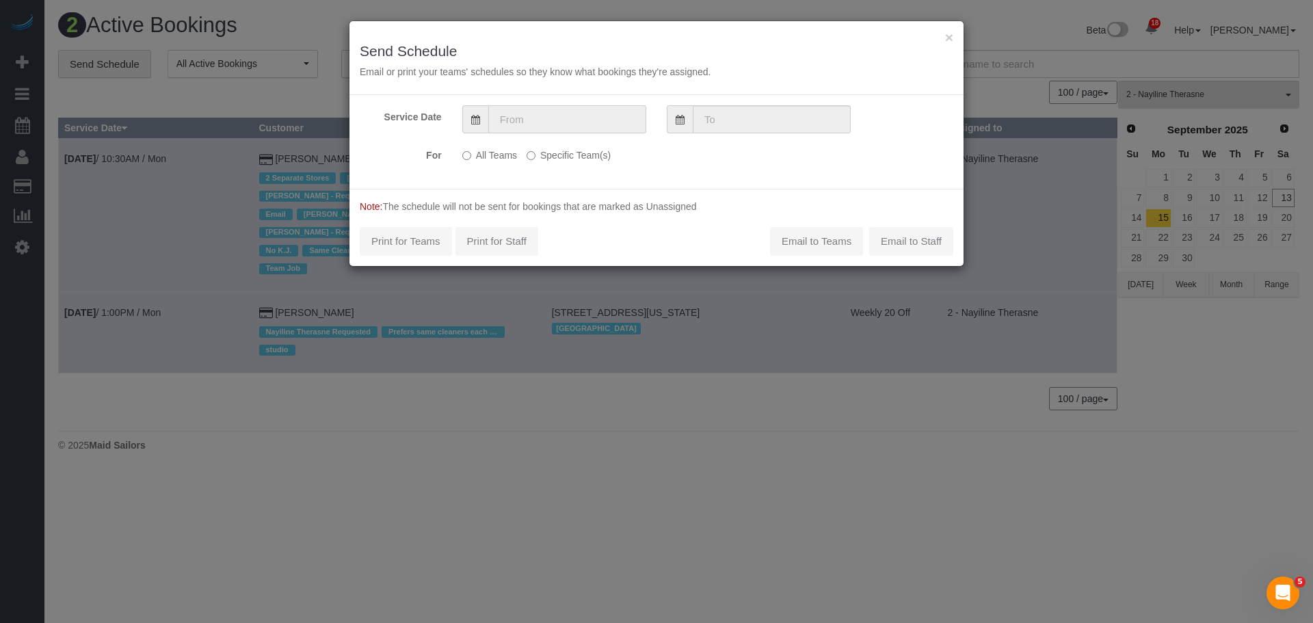
click at [587, 122] on input "text" at bounding box center [567, 119] width 158 height 28
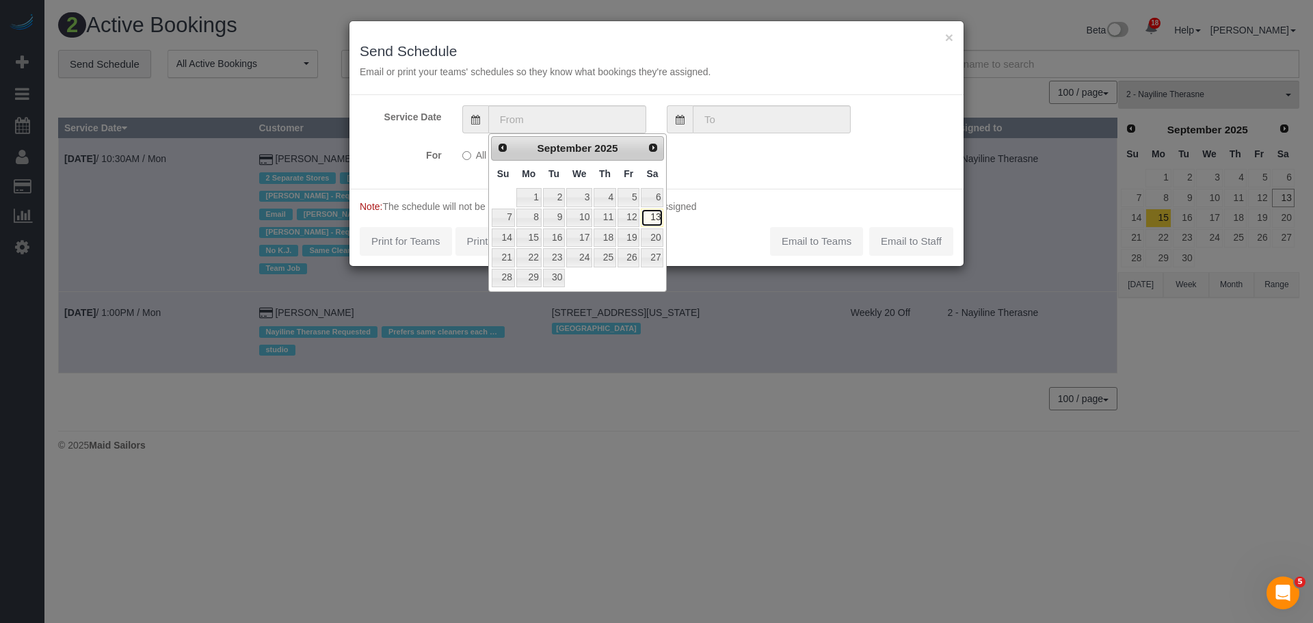
click at [655, 218] on link "13" at bounding box center [652, 218] width 23 height 18
type input "[DATE]"
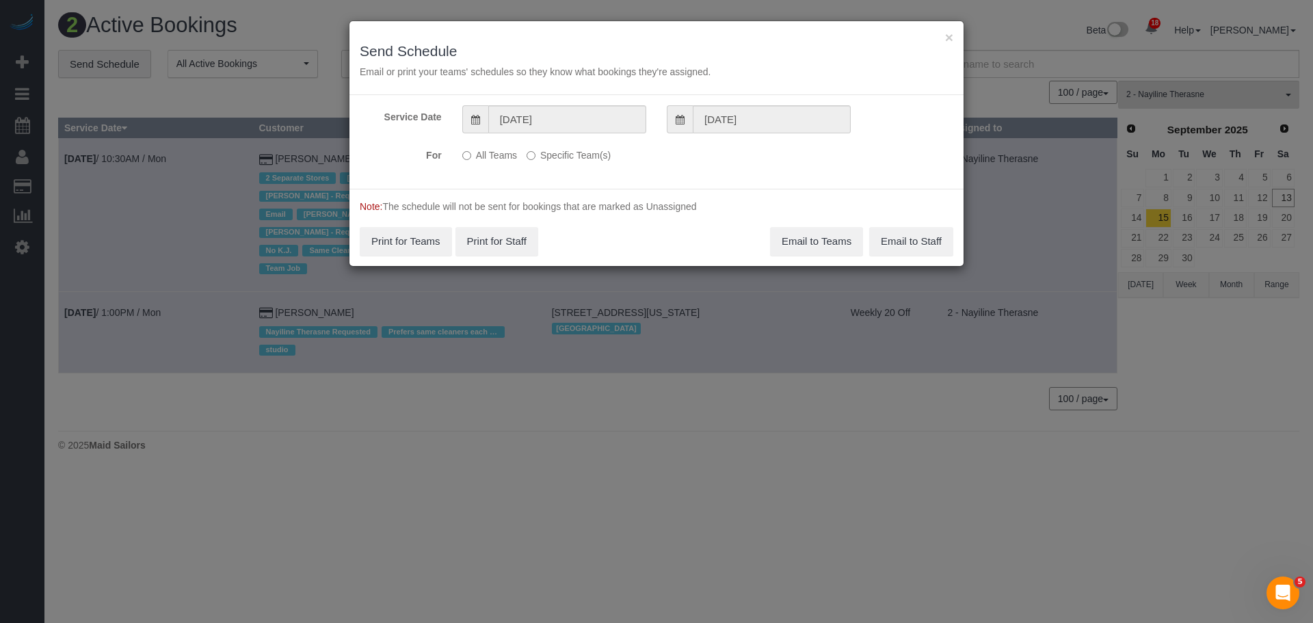
click at [575, 147] on label "Specific Team(s)" at bounding box center [569, 153] width 84 height 18
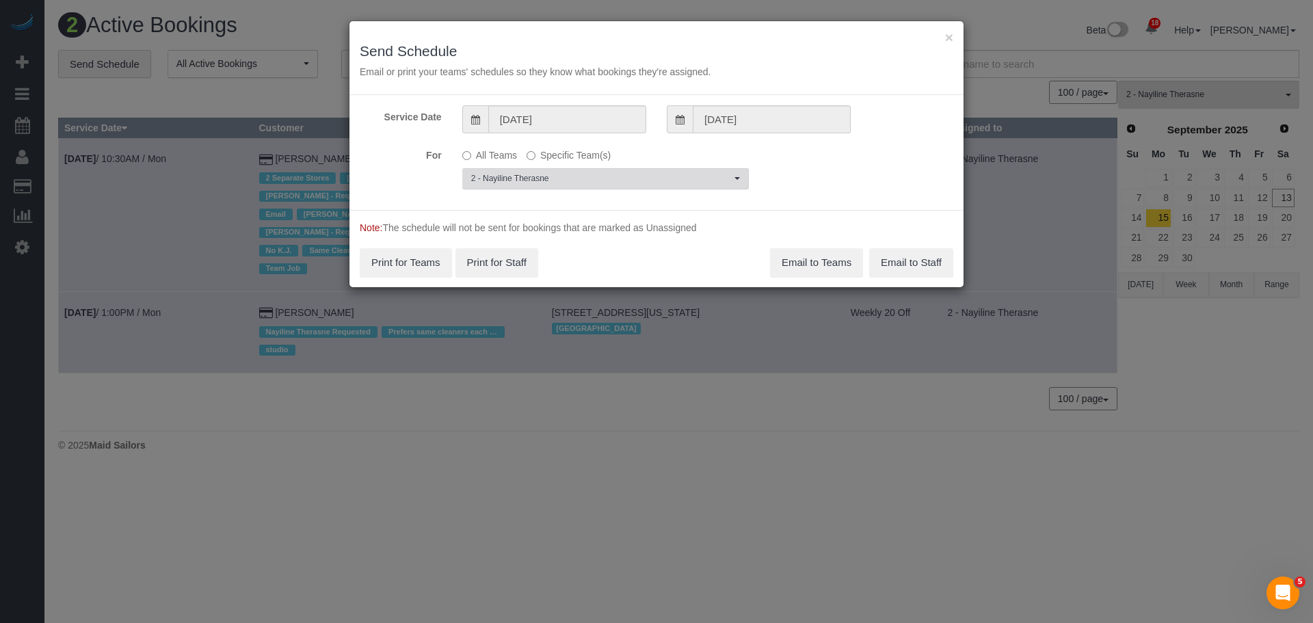
click at [568, 174] on span "2 - Nayiline Therasne" at bounding box center [601, 179] width 260 height 12
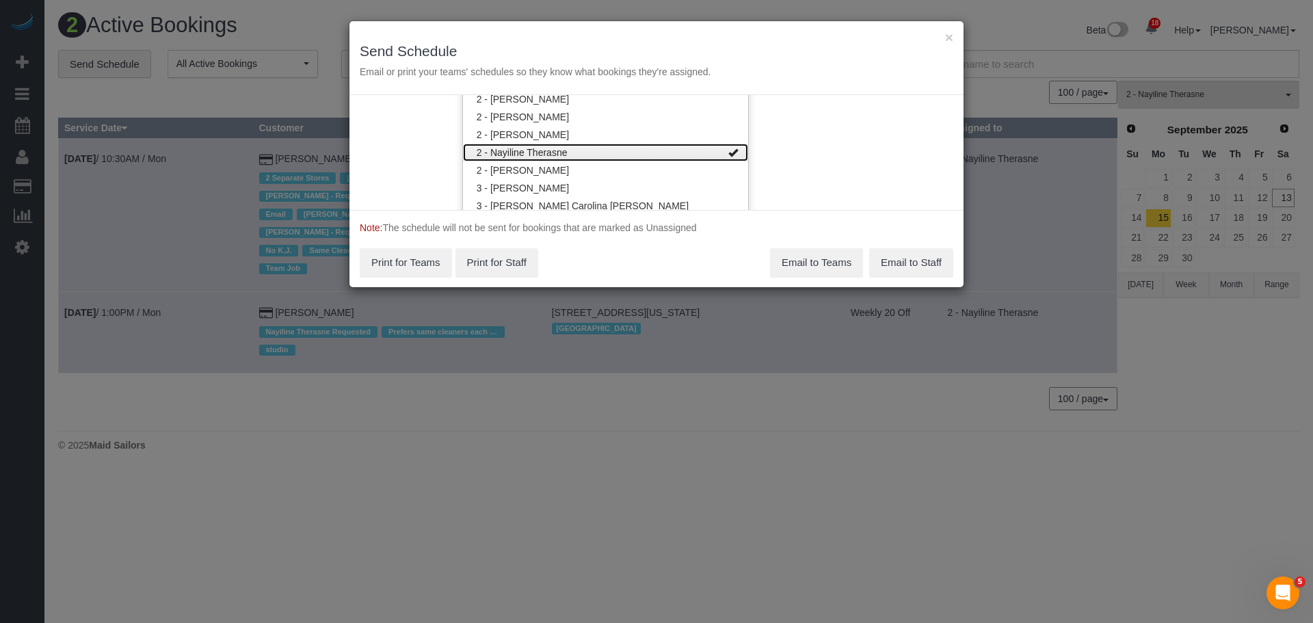
click at [660, 155] on link "2 - Nayiline Therasne" at bounding box center [605, 153] width 285 height 18
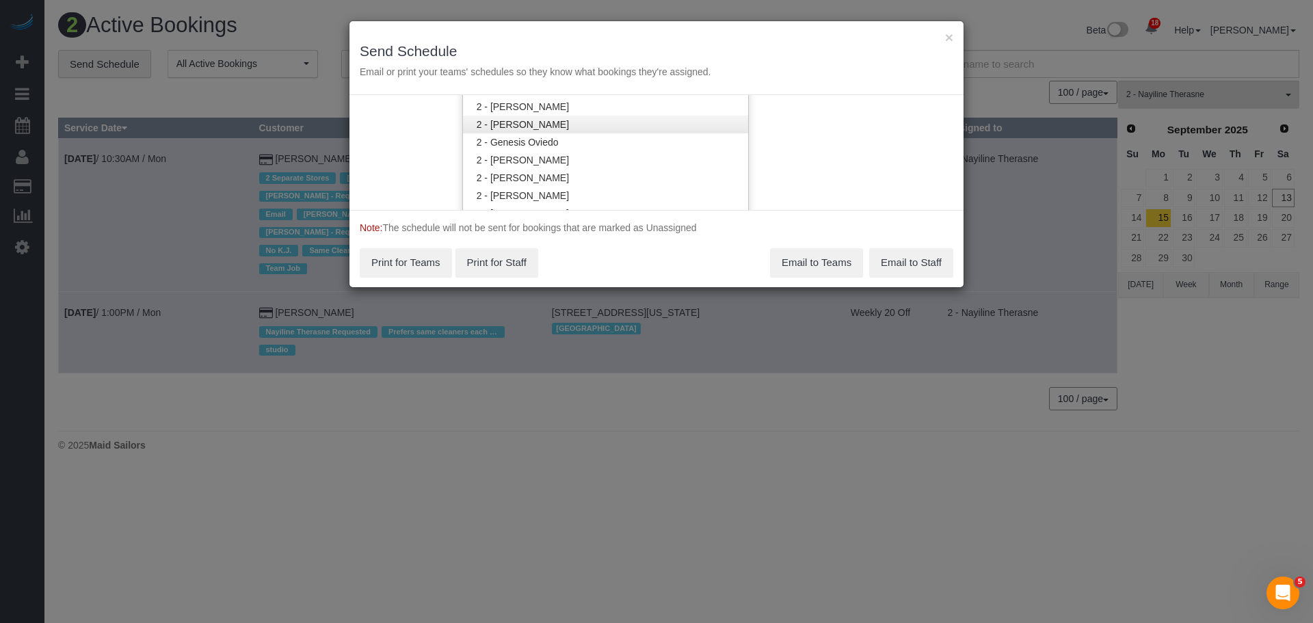
scroll to position [928, 0]
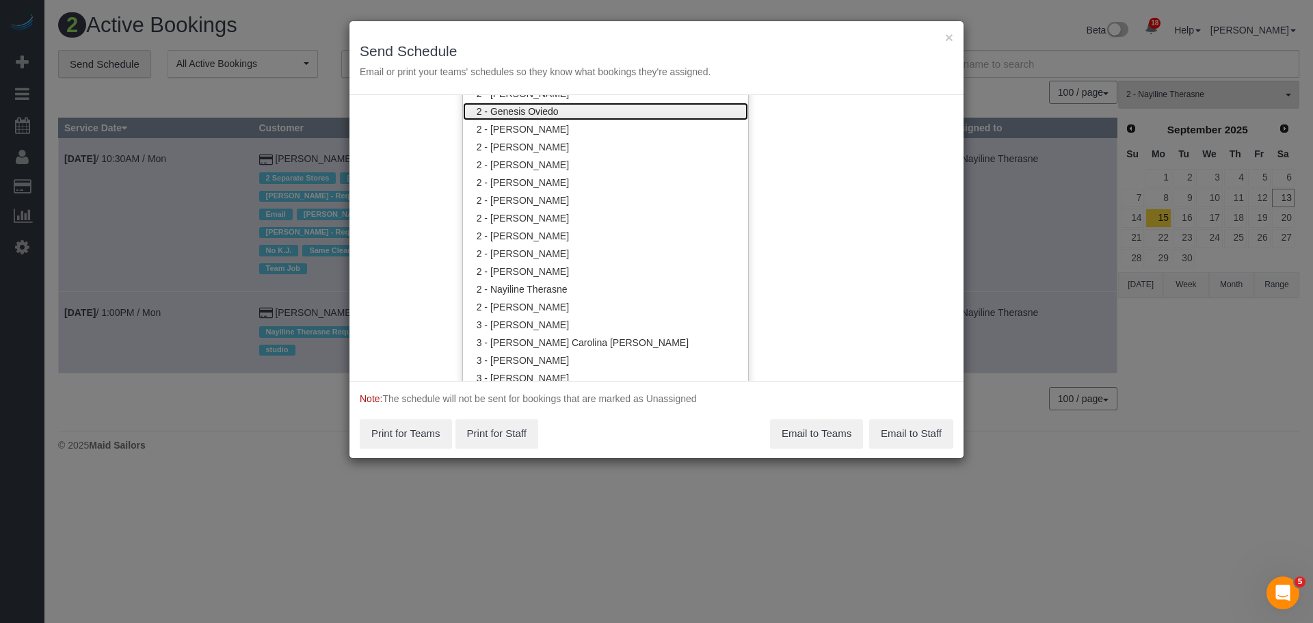
click at [639, 118] on link "2 - Genesis Oviedo" at bounding box center [605, 112] width 285 height 18
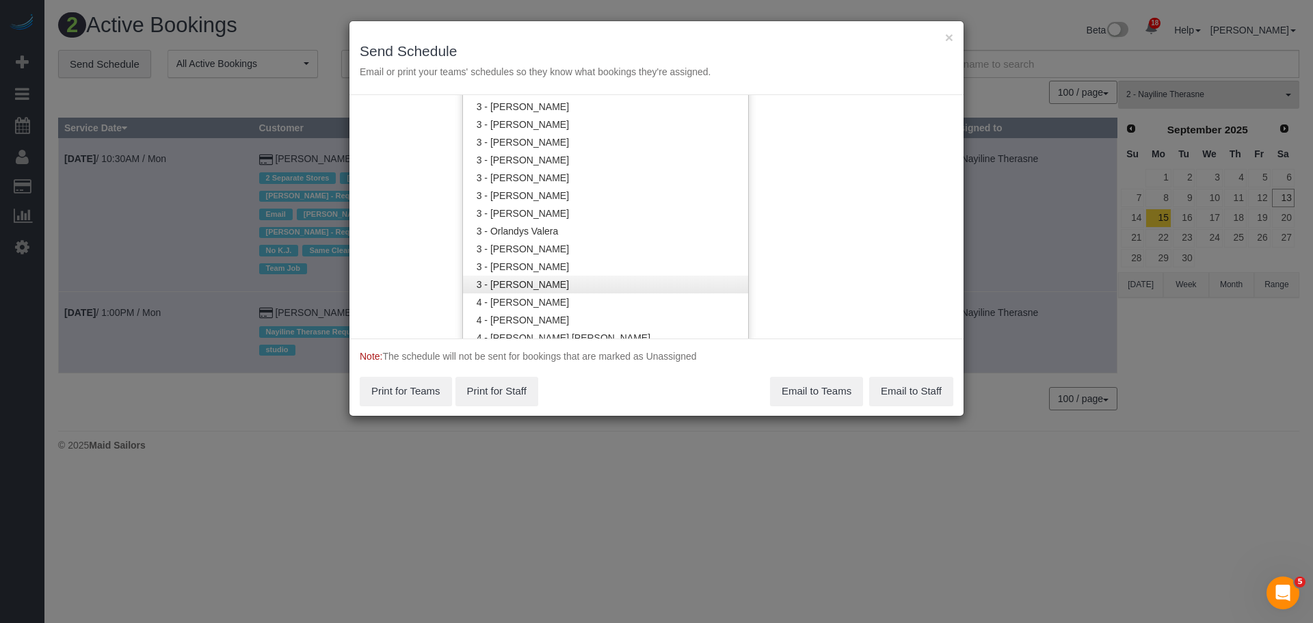
scroll to position [1202, 0]
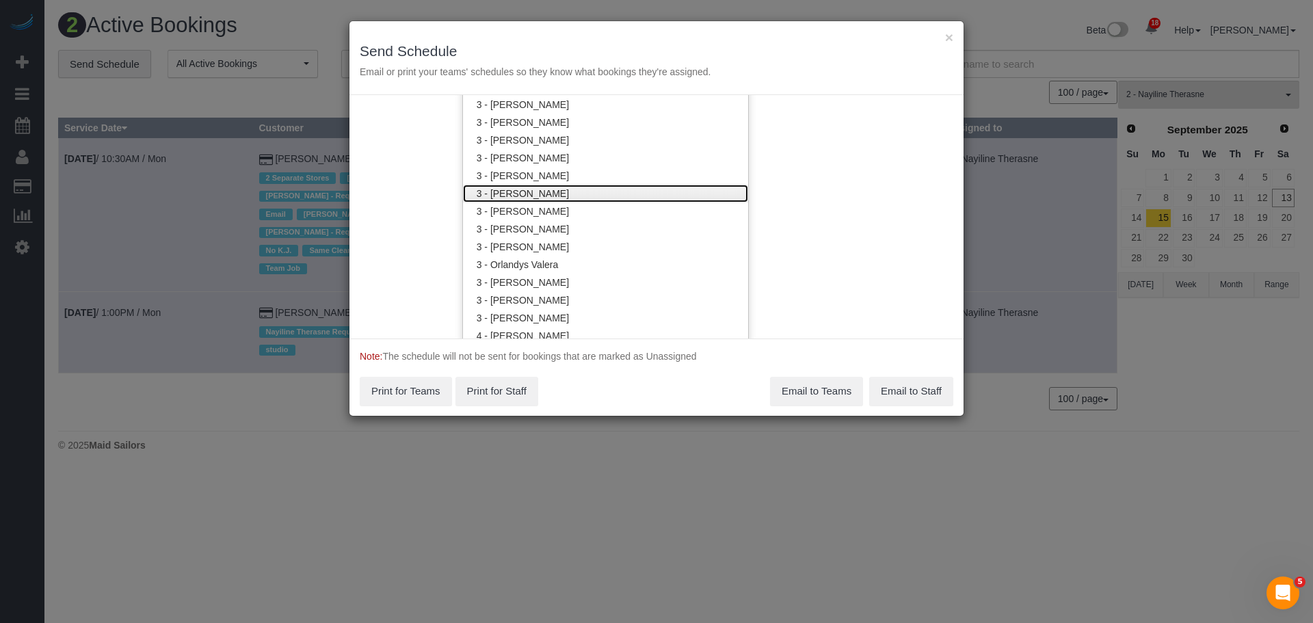
click at [688, 194] on link "3 - [PERSON_NAME]" at bounding box center [605, 194] width 285 height 18
click at [809, 187] on div "Service Date [DATE] [DATE] For All Teams Specific Team(s) 2 - Genesis Oviedo , …" at bounding box center [657, 217] width 614 height 244
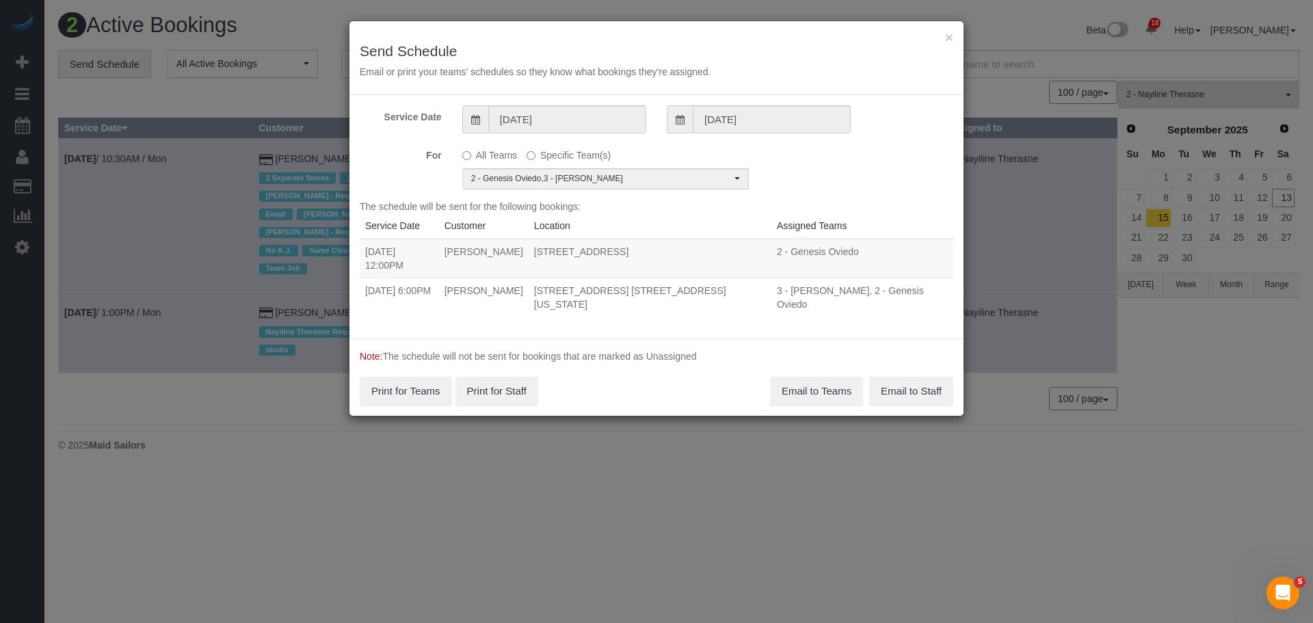
scroll to position [0, 0]
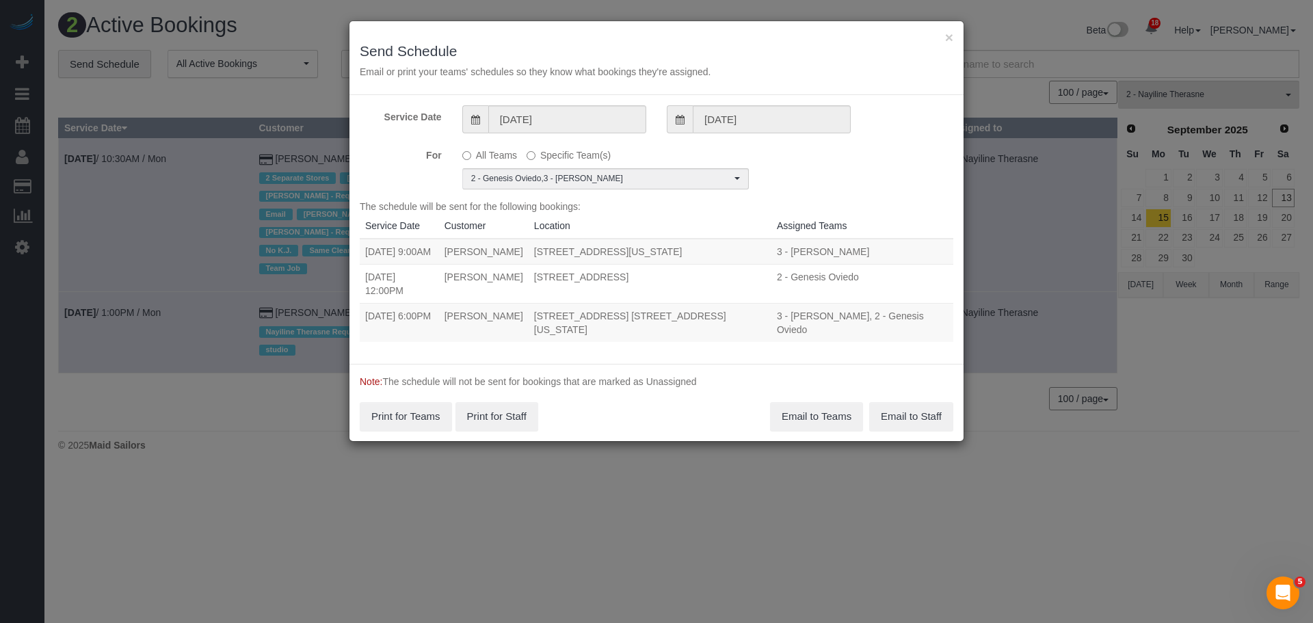
drag, startPoint x: 366, startPoint y: 252, endPoint x: 772, endPoint y: 309, distance: 409.7
click at [771, 309] on tbody "[DATE] 9:00AM [PERSON_NAME] [STREET_ADDRESS][US_STATE] 3 - [PERSON_NAME] Unassi…" at bounding box center [657, 290] width 594 height 103
copy tbody "[DATE] 9:00AM [PERSON_NAME] [STREET_ADDRESS][US_STATE] 3 - [PERSON_NAME] Unassi…"
click at [728, 318] on div "The schedule will be sent for the following bookings: Service Date Customer Loc…" at bounding box center [657, 277] width 594 height 154
drag, startPoint x: 364, startPoint y: 302, endPoint x: 778, endPoint y: 304, distance: 413.9
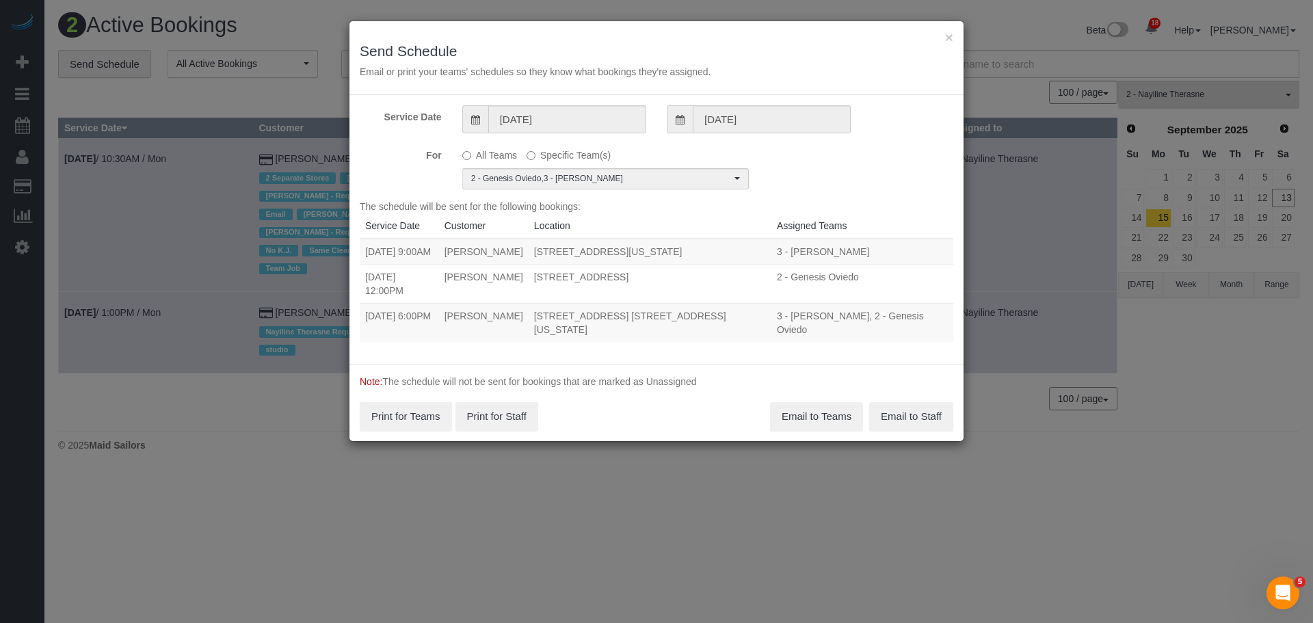
click at [778, 304] on tr "[DATE] 6:00PM [PERSON_NAME] [STREET_ADDRESS] [STREET_ADDRESS][US_STATE] 3 - [PE…" at bounding box center [657, 322] width 594 height 39
copy tr "[DATE] 6:00PM [PERSON_NAME] [STREET_ADDRESS] [STREET_ADDRESS][US_STATE]"
click at [823, 402] on button "Email to Teams" at bounding box center [816, 416] width 93 height 29
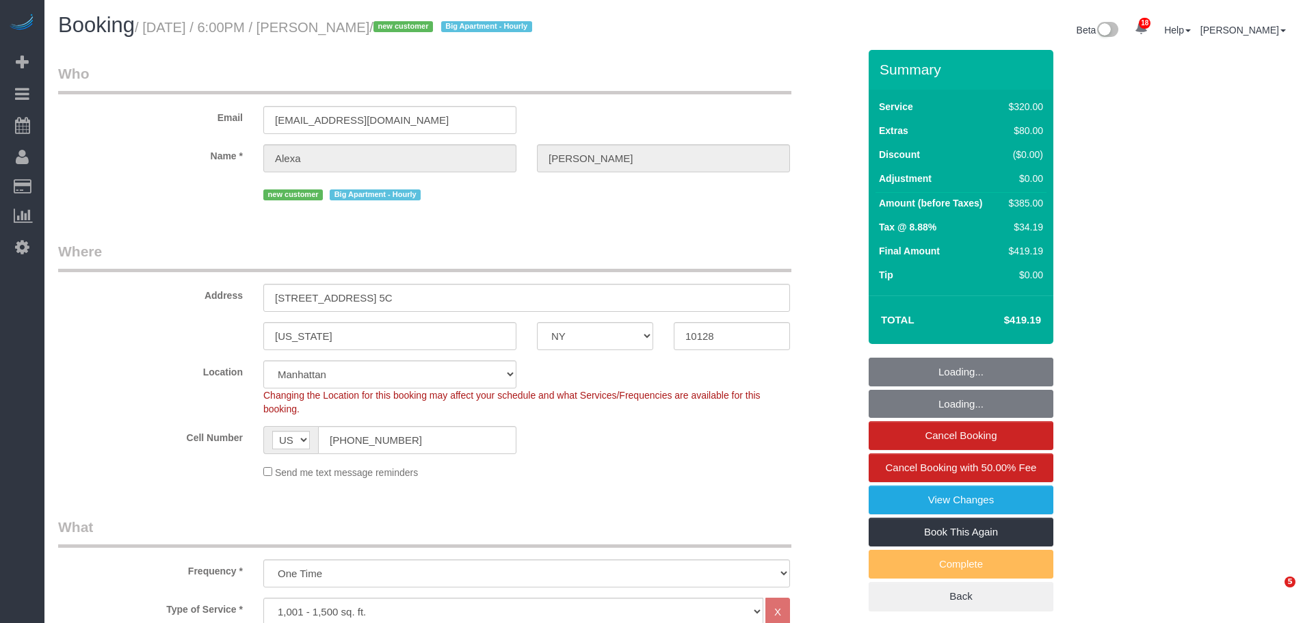
select select "NY"
select select "2"
select select "spot1"
select select "number:89"
select select "number:90"
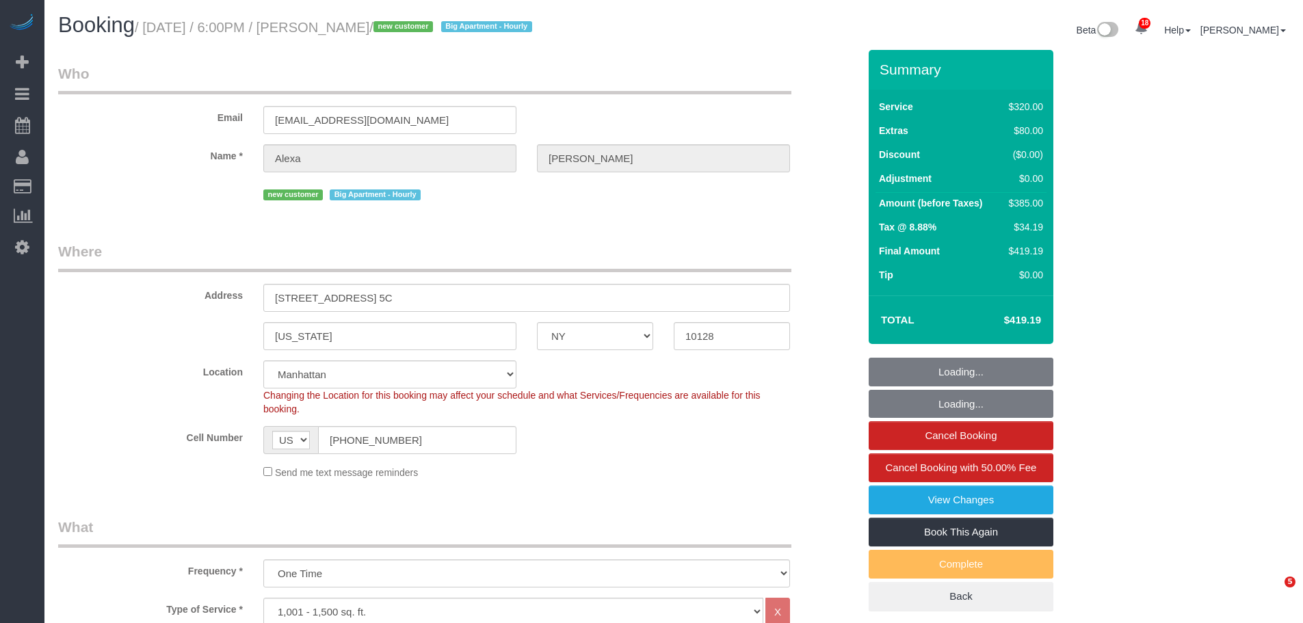
select select "number:15"
select select "number:6"
